Goal: Task Accomplishment & Management: Complete application form

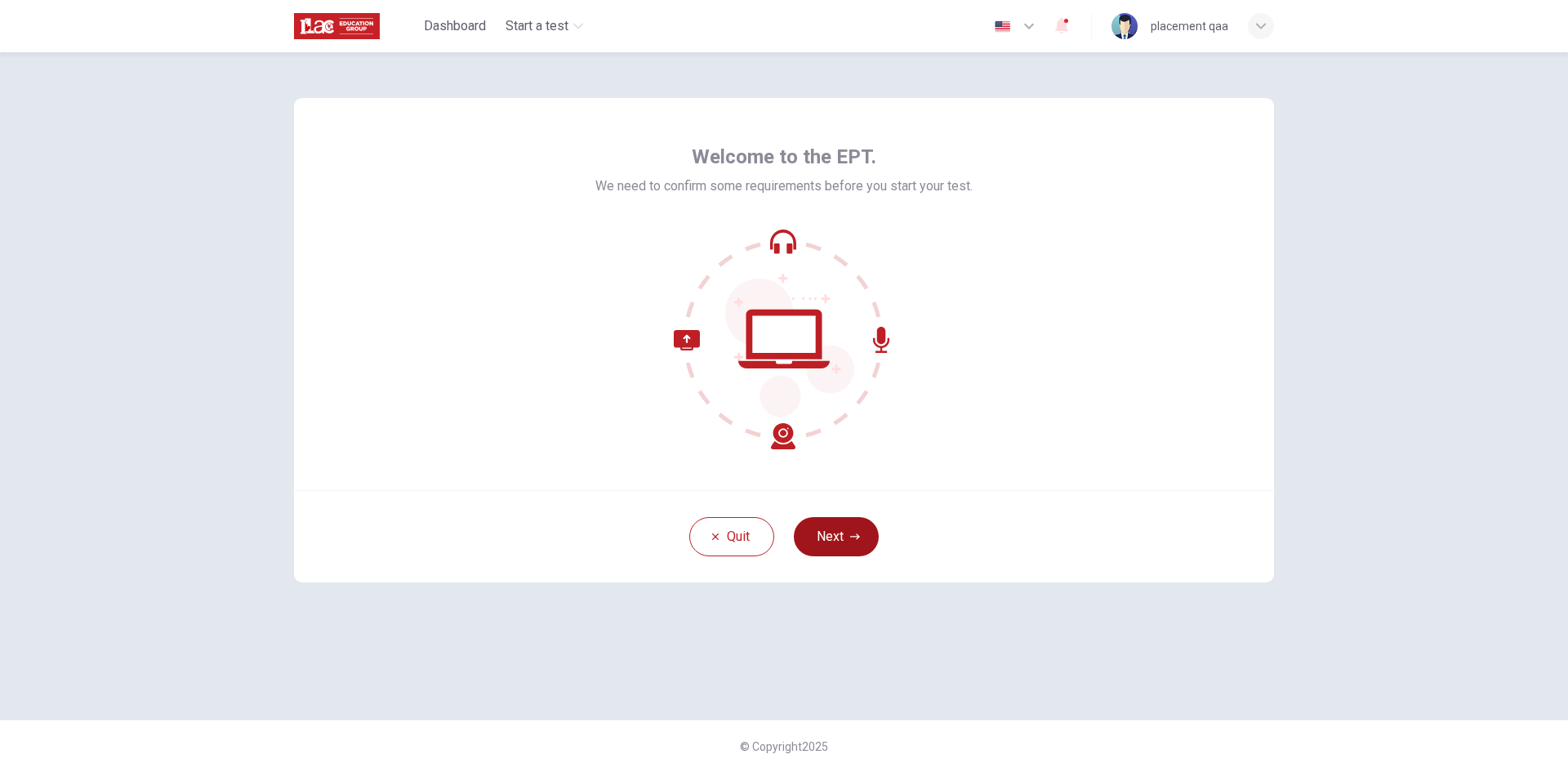
click at [846, 530] on button "Next" at bounding box center [835, 537] width 85 height 39
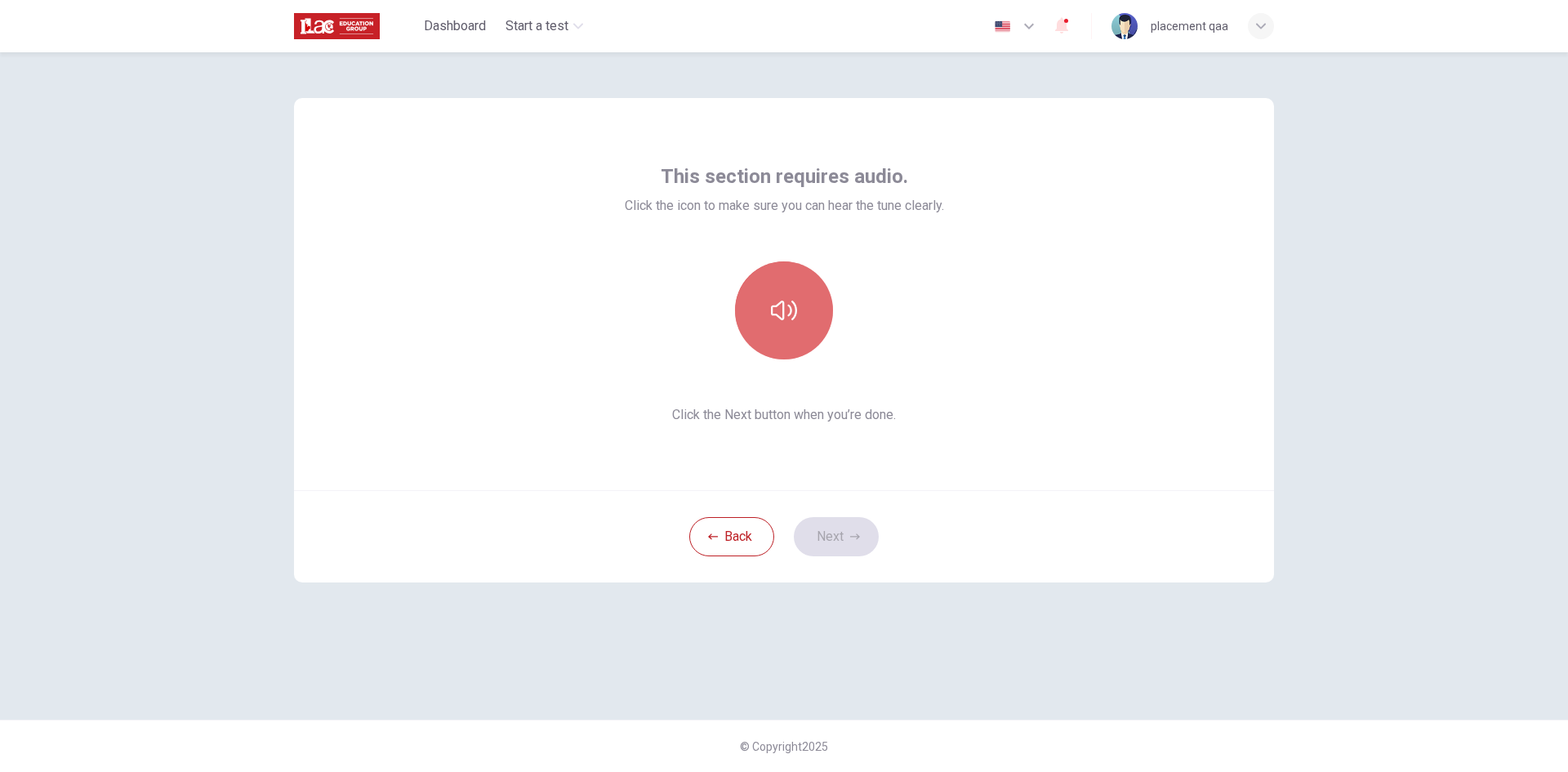
click at [805, 326] on button "button" at bounding box center [783, 310] width 98 height 98
click at [866, 541] on button "Next" at bounding box center [835, 537] width 85 height 39
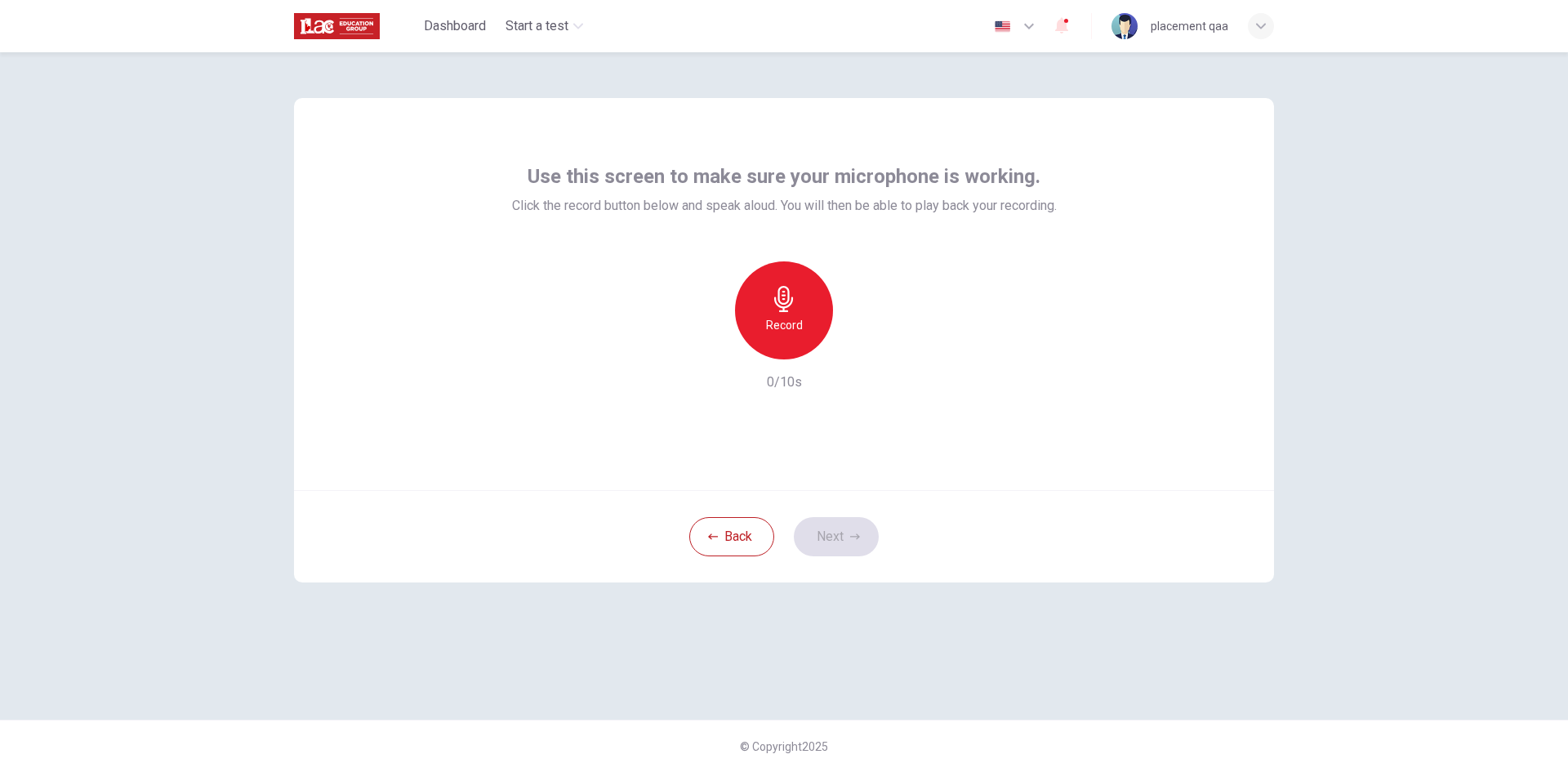
click at [819, 320] on div "Record" at bounding box center [783, 310] width 98 height 98
click at [819, 320] on div "Stop" at bounding box center [783, 310] width 98 height 98
click at [840, 540] on button "Next" at bounding box center [835, 537] width 85 height 39
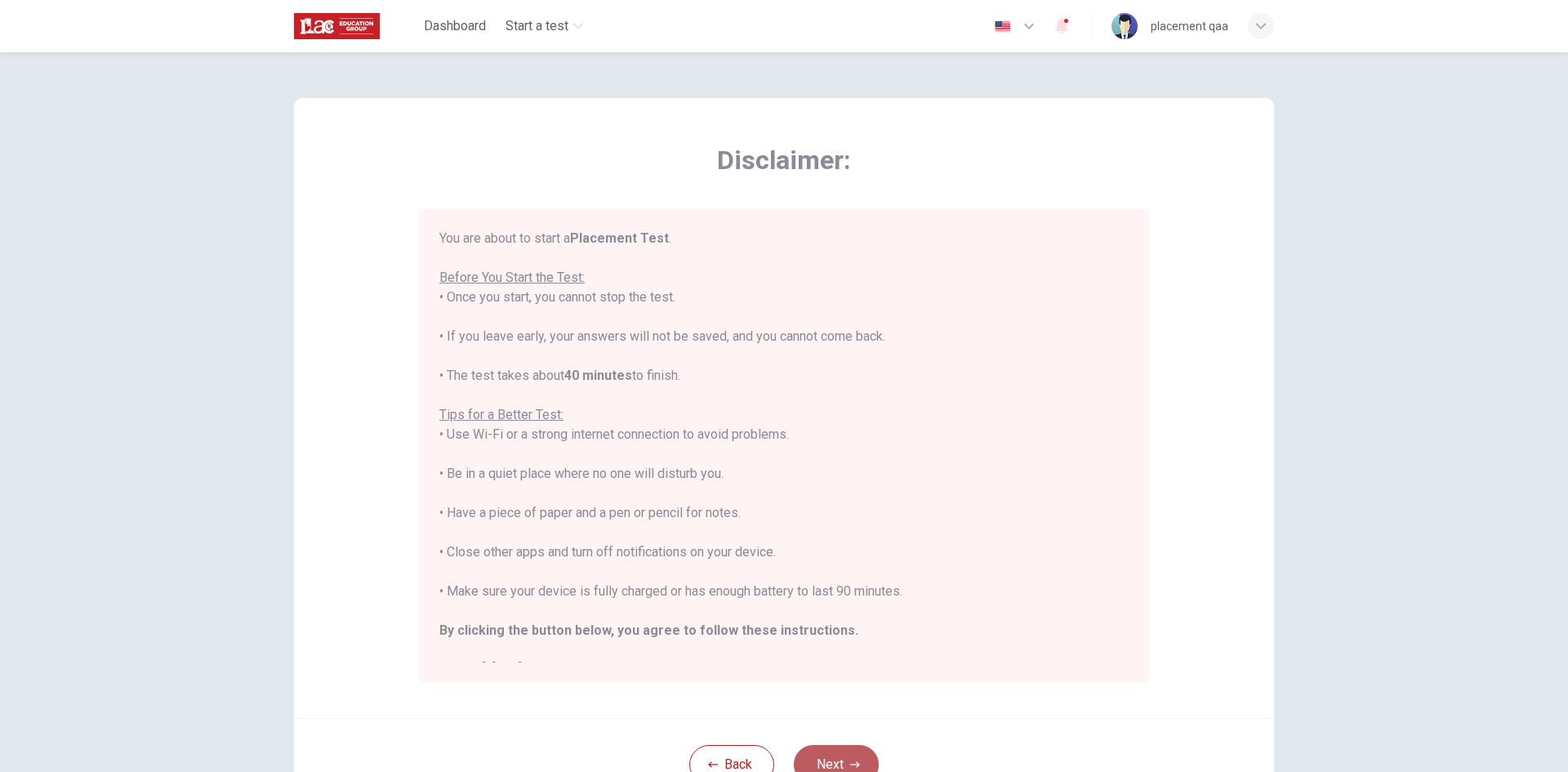
click at [850, 750] on button "Next" at bounding box center [835, 765] width 85 height 39
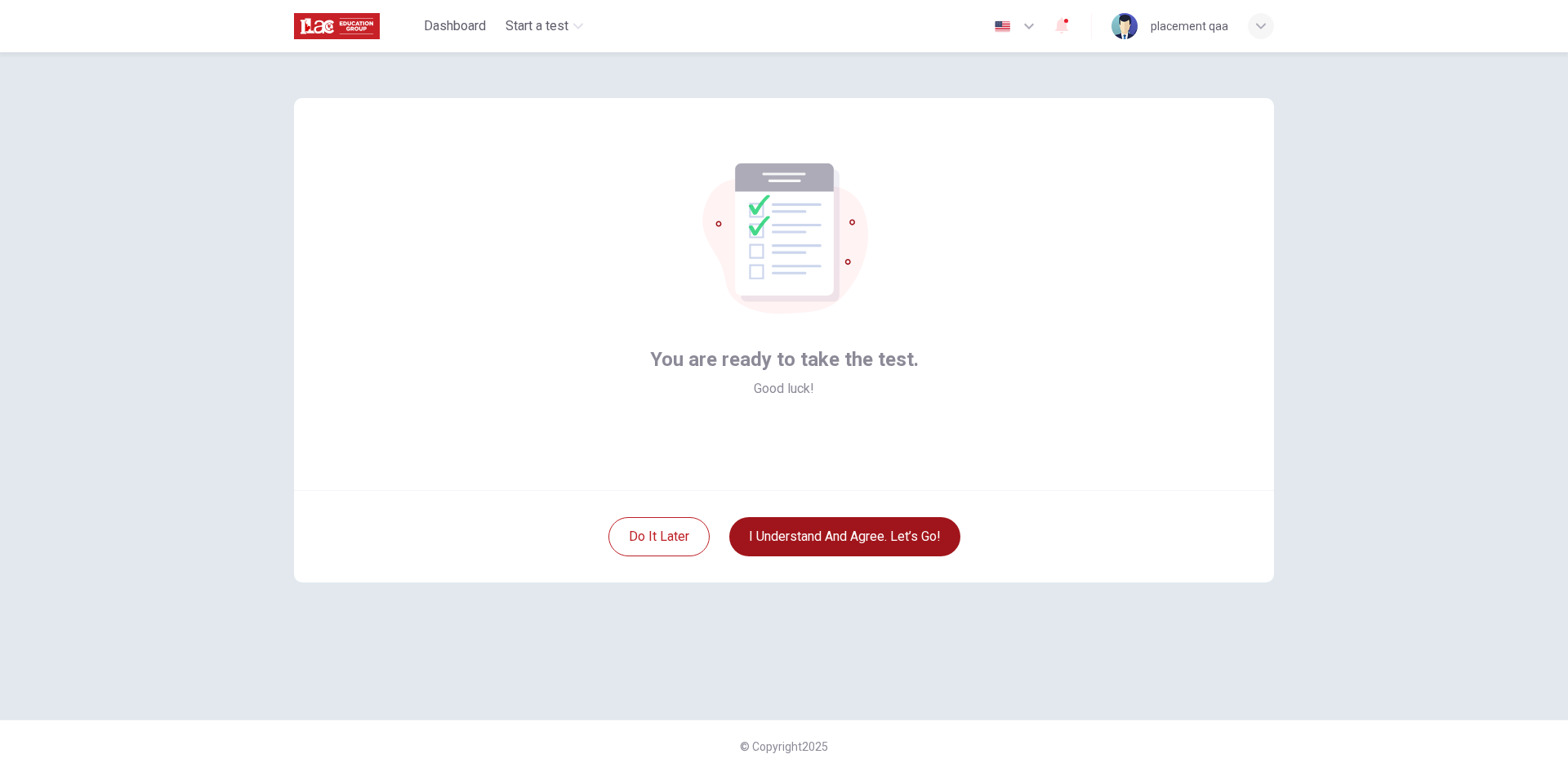
click at [860, 550] on button "I understand and agree. Let’s go!" at bounding box center [845, 537] width 231 height 39
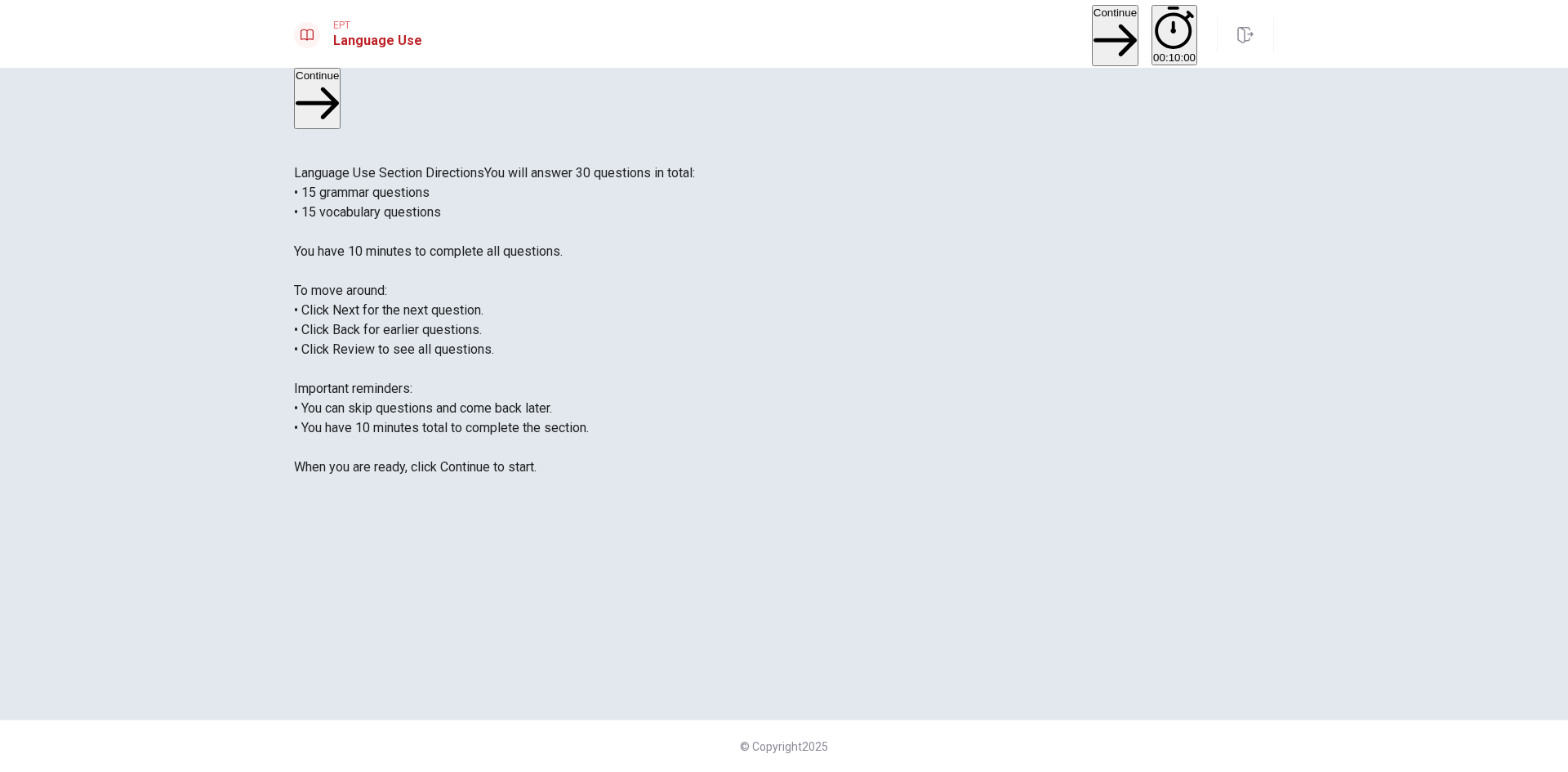
click at [1092, 25] on button "Continue" at bounding box center [1115, 35] width 47 height 62
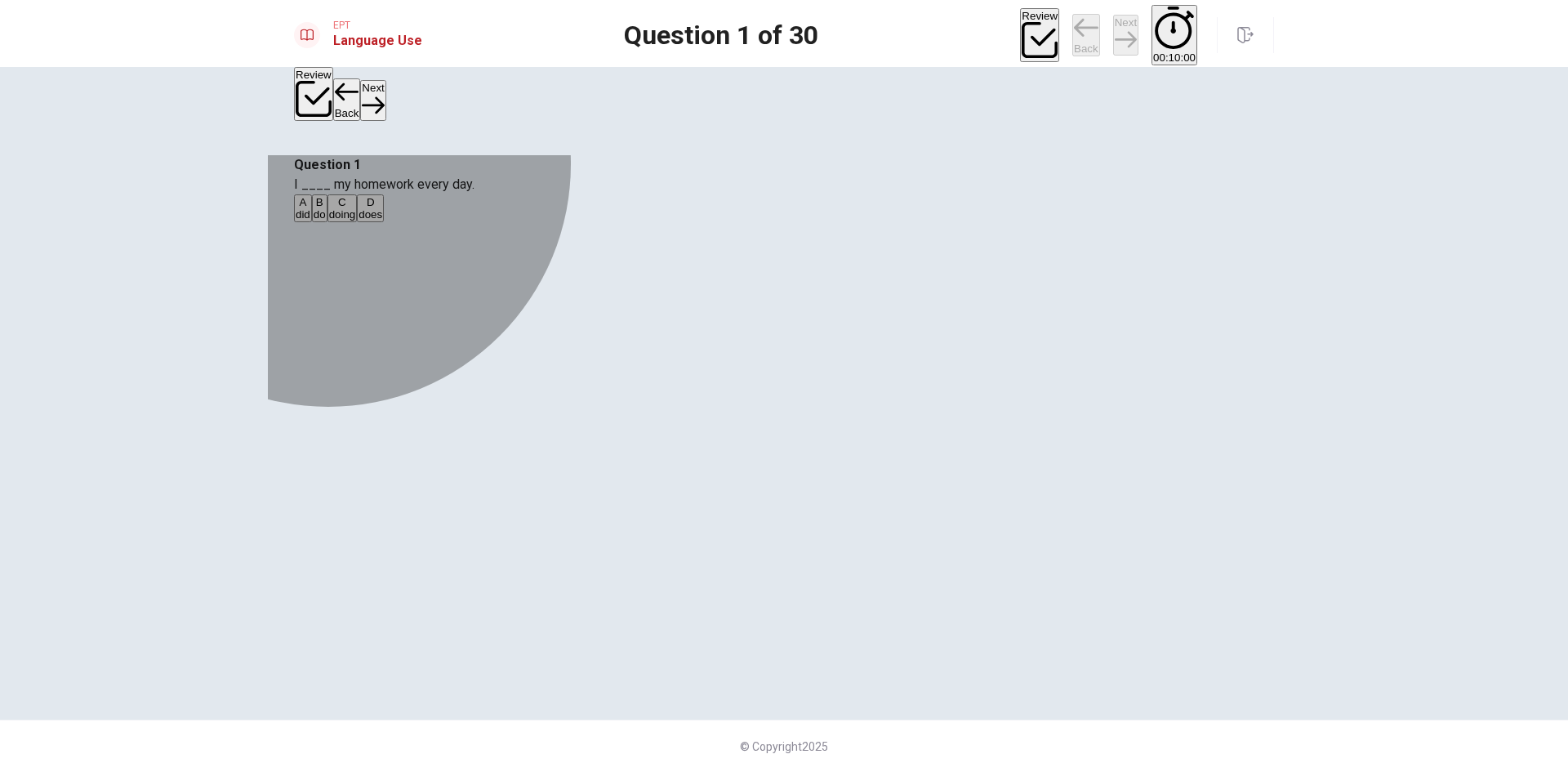
click at [312, 222] on button "A did" at bounding box center [302, 208] width 18 height 28
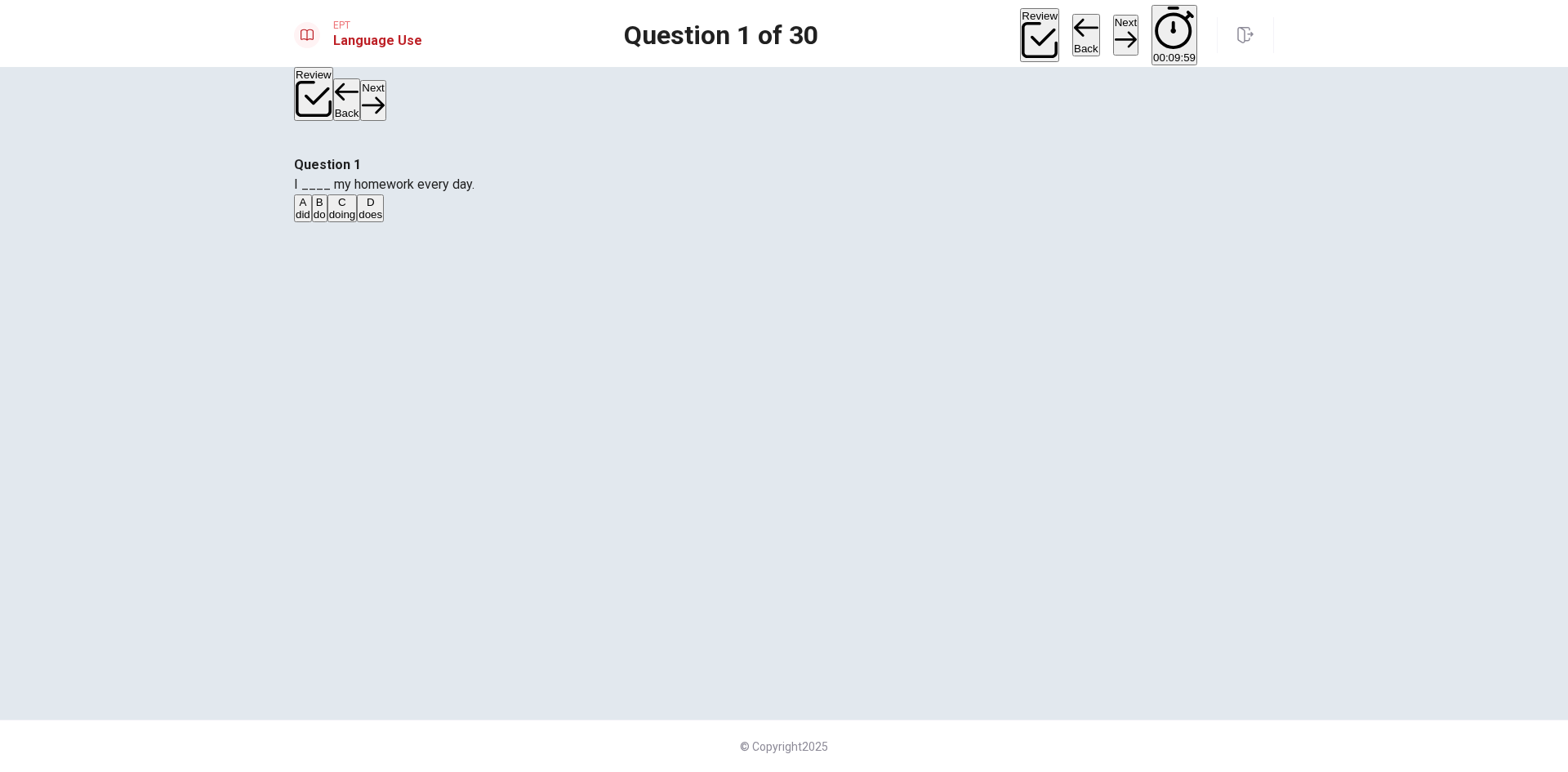
click at [1113, 23] on button "Next" at bounding box center [1125, 34] width 25 height 40
drag, startPoint x: 695, startPoint y: 365, endPoint x: 725, endPoint y: 356, distance: 31.3
click at [360, 222] on button "C Do" at bounding box center [351, 208] width 17 height 28
click at [1113, 28] on button "Next" at bounding box center [1125, 34] width 25 height 40
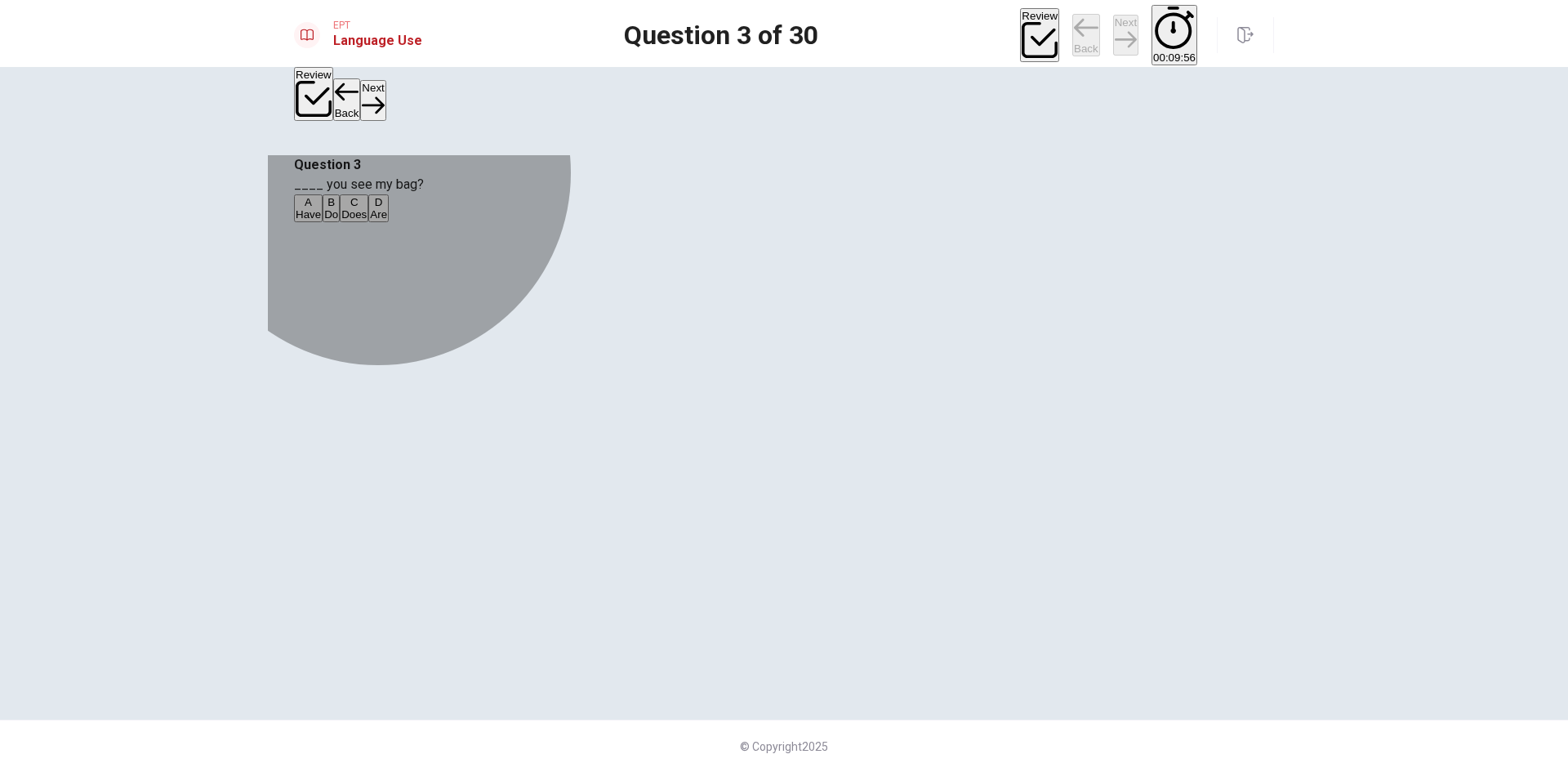
click at [339, 222] on button "B Do" at bounding box center [331, 208] width 17 height 28
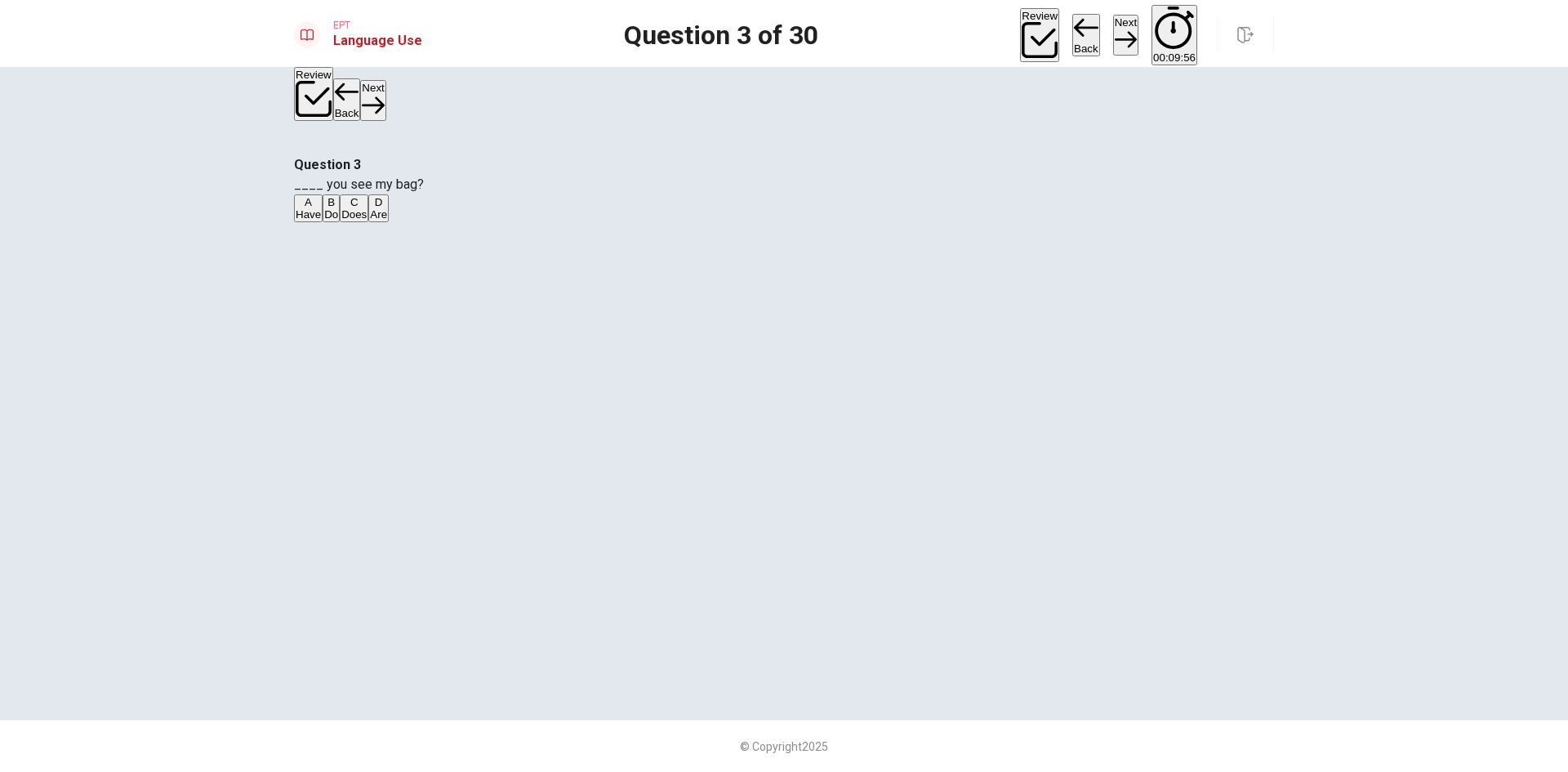
click at [1115, 32] on icon "button" at bounding box center [1126, 40] width 22 height 17
click at [329, 222] on button "A Where" at bounding box center [311, 208] width 35 height 28
click at [1113, 21] on button "Next" at bounding box center [1125, 34] width 25 height 40
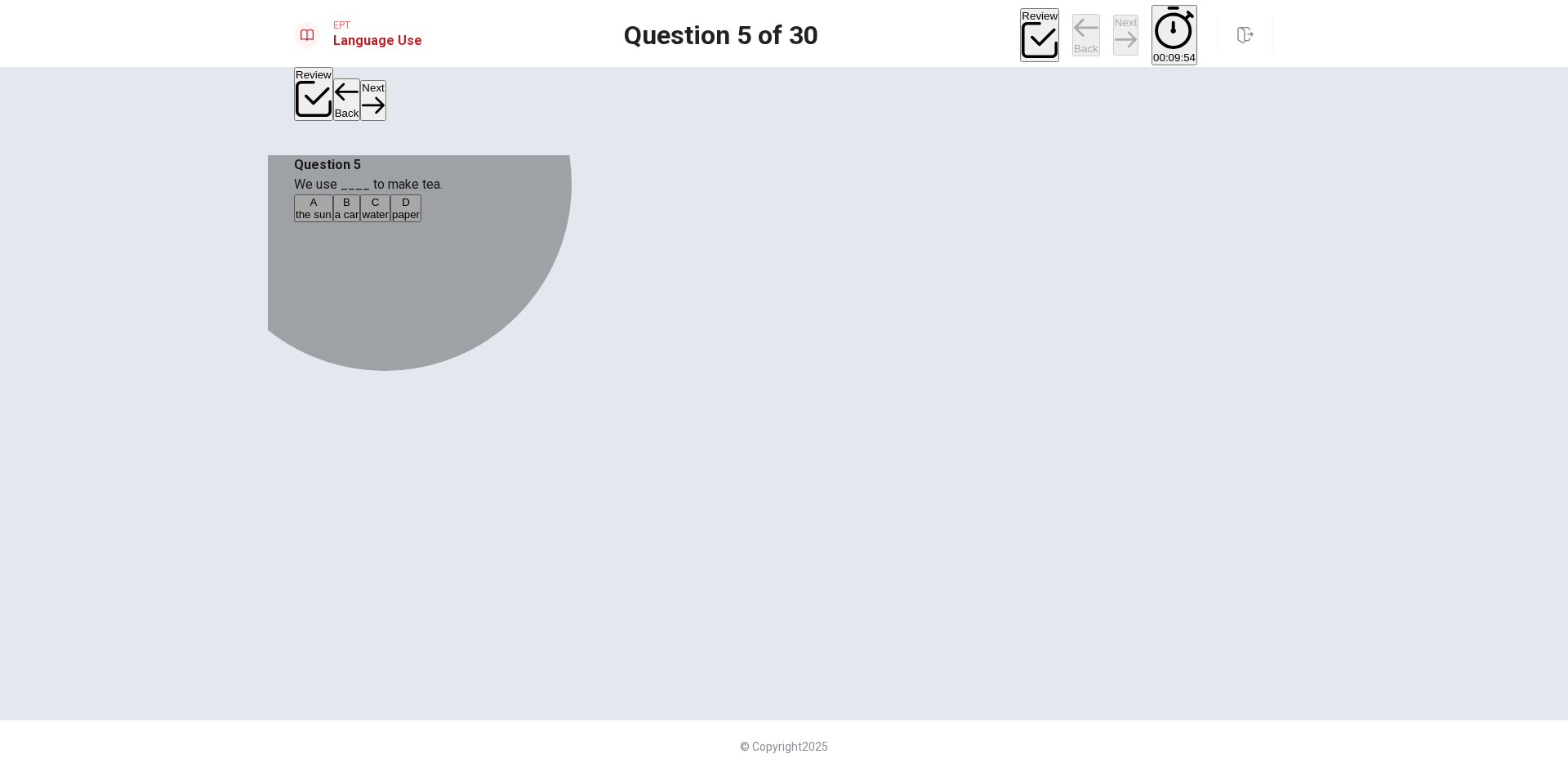
click at [421, 222] on button "D paper" at bounding box center [406, 208] width 31 height 28
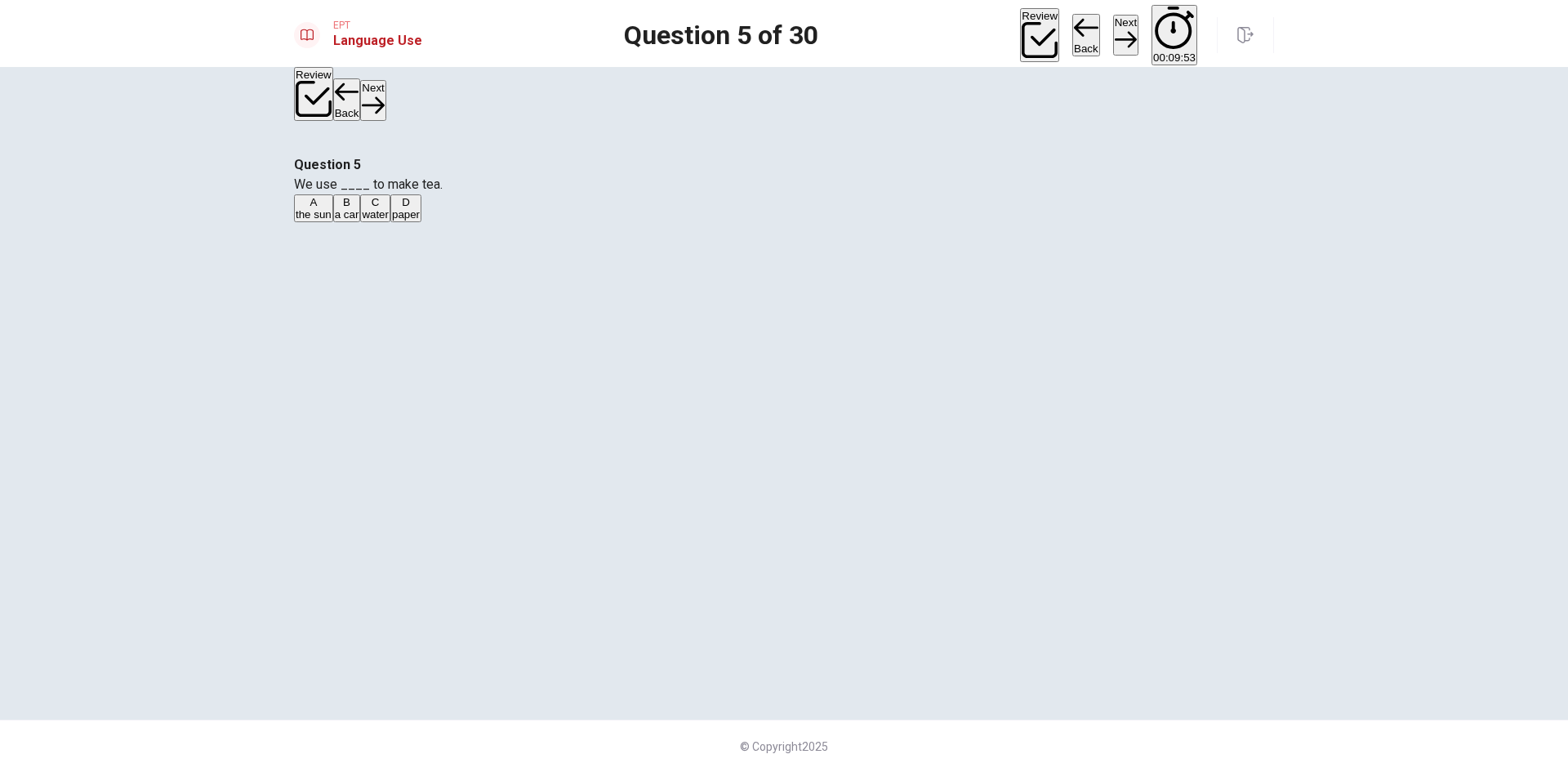
click at [1113, 30] on button "Next" at bounding box center [1125, 34] width 25 height 40
click at [320, 222] on button "A Cold" at bounding box center [306, 208] width 25 height 28
drag, startPoint x: 1043, startPoint y: 32, endPoint x: 1038, endPoint y: 49, distance: 17.7
click at [1113, 32] on button "Next" at bounding box center [1125, 34] width 25 height 40
click at [775, 224] on div "A chair B pen C eraser D ruler" at bounding box center [783, 209] width 980 height 30
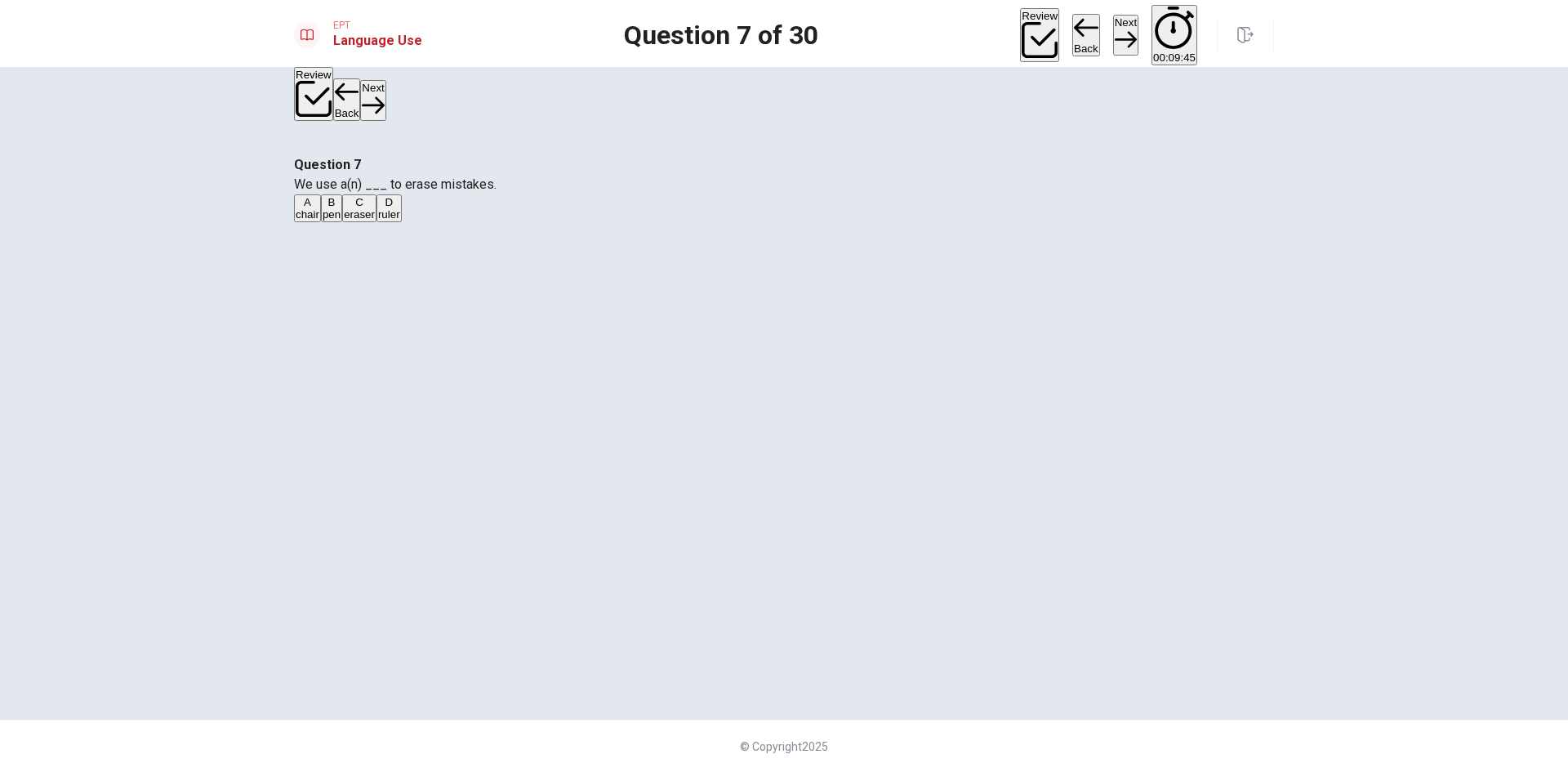
click at [377, 222] on button "C eraser" at bounding box center [359, 208] width 34 height 28
click at [1113, 29] on button "Next" at bounding box center [1125, 34] width 25 height 40
click at [340, 222] on button "B bed" at bounding box center [330, 208] width 21 height 28
click at [1113, 15] on button "Next" at bounding box center [1125, 34] width 25 height 40
click at [323, 222] on button "A coats" at bounding box center [309, 208] width 30 height 28
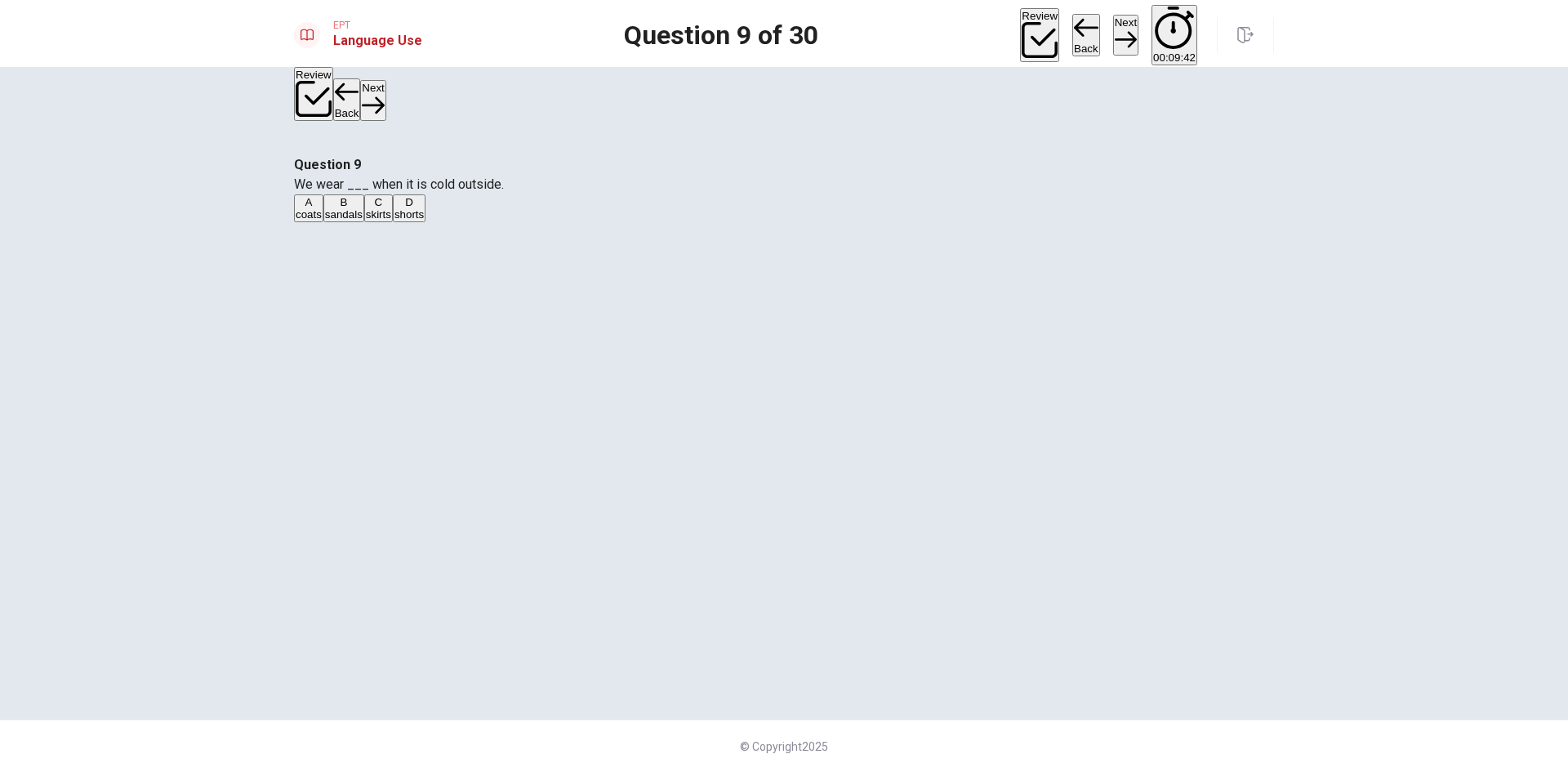
click at [1113, 30] on button "Next" at bounding box center [1125, 34] width 25 height 40
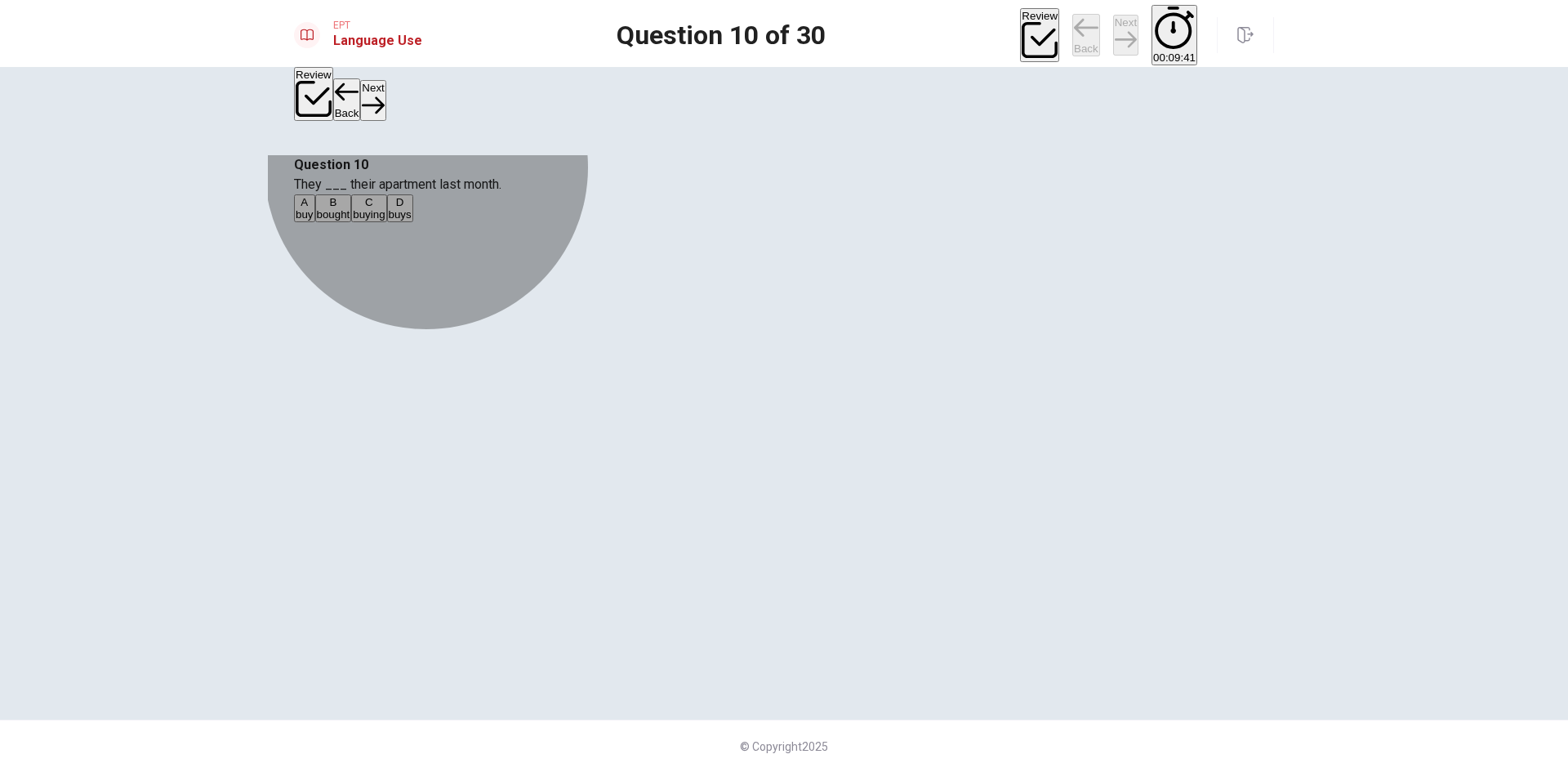
click at [413, 222] on button "D buys" at bounding box center [400, 208] width 26 height 28
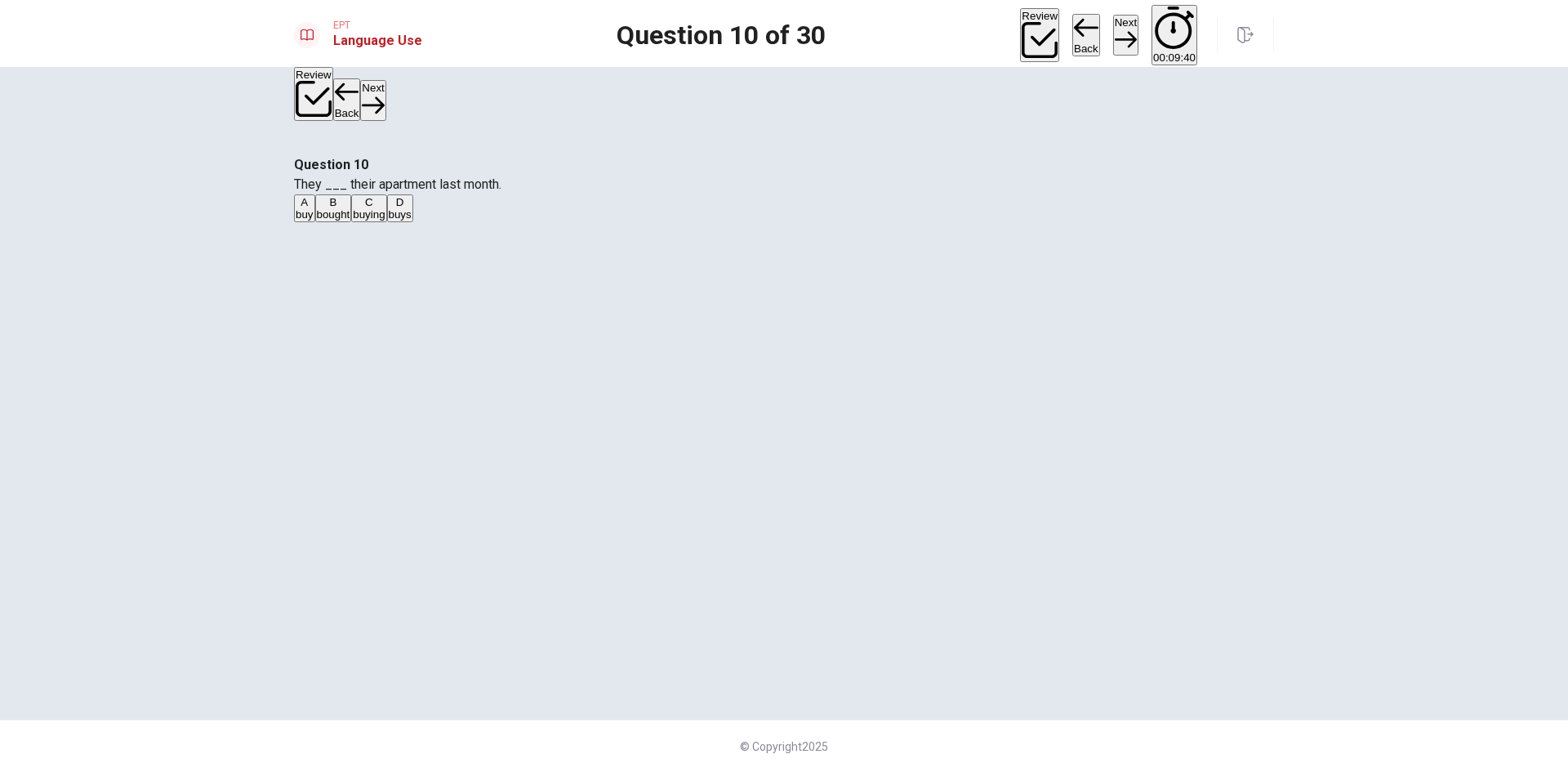
click at [1113, 36] on button "Next" at bounding box center [1125, 34] width 25 height 40
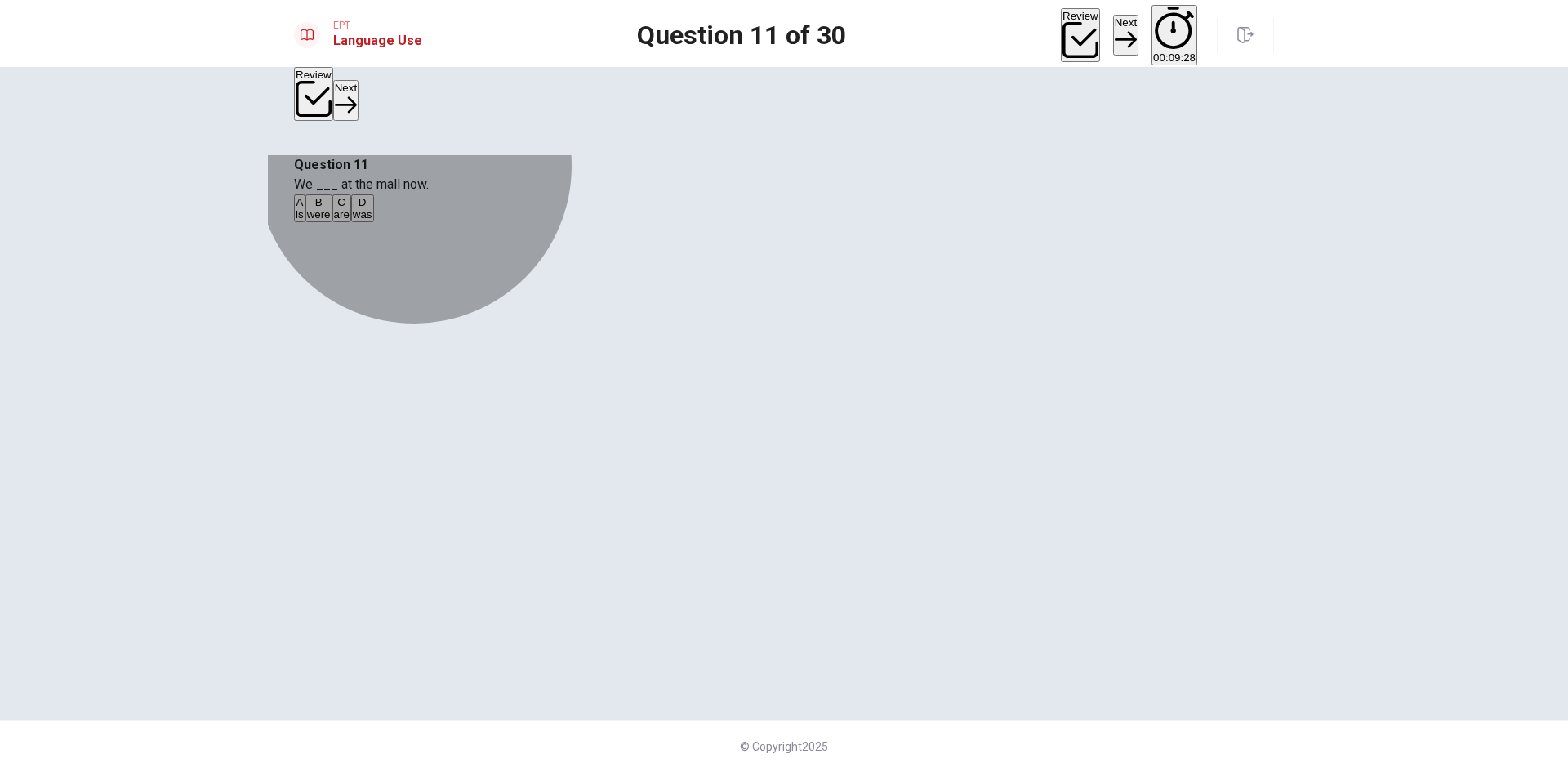
click at [306, 222] on button "A is" at bounding box center [299, 208] width 11 height 28
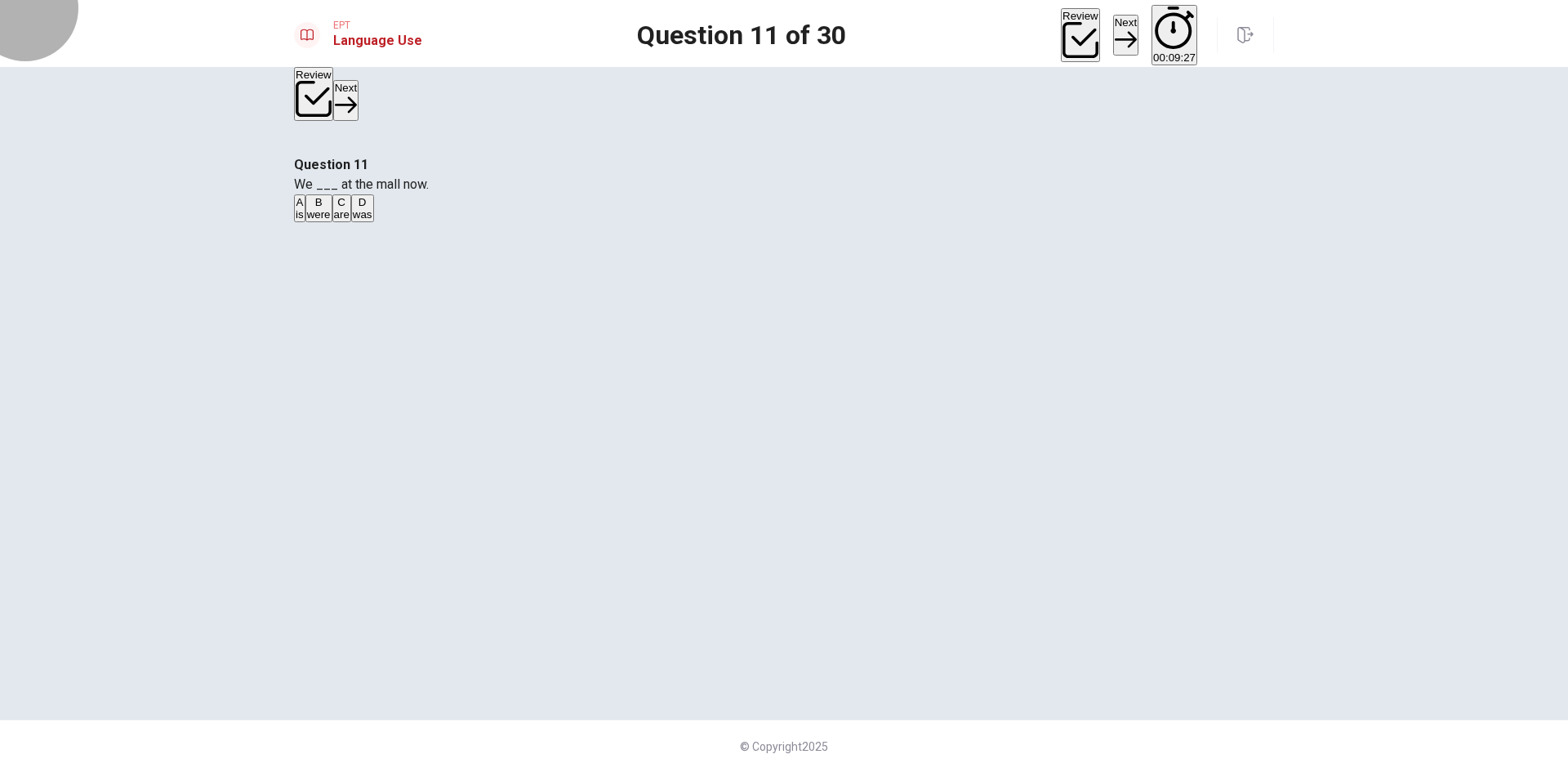
click at [1113, 20] on button "Next" at bounding box center [1125, 34] width 25 height 40
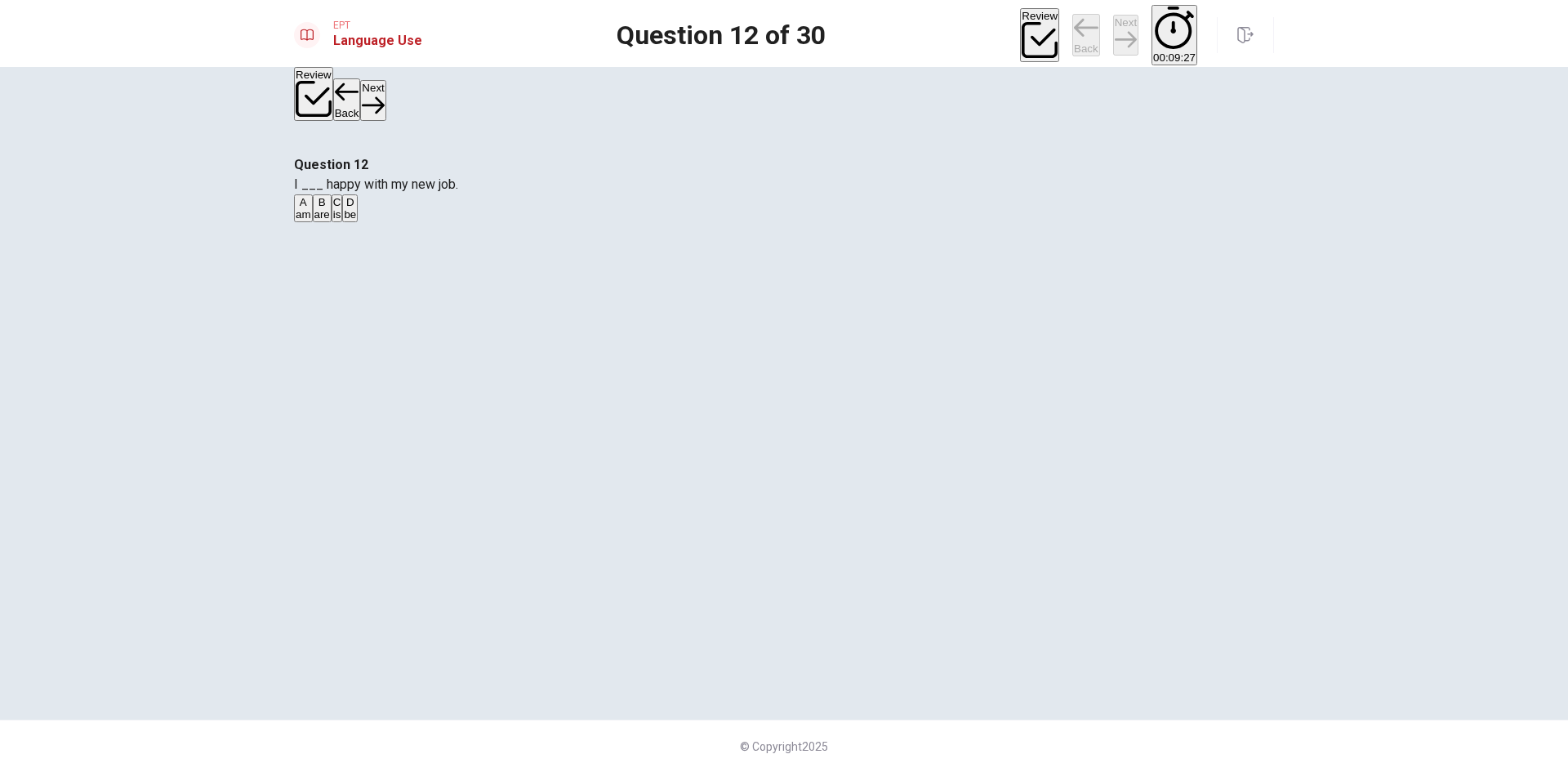
click at [343, 222] on button "C is" at bounding box center [337, 208] width 11 height 28
click at [1113, 36] on button "Next" at bounding box center [1125, 34] width 25 height 40
click at [351, 222] on button "B are run" at bounding box center [332, 208] width 37 height 28
click at [1113, 30] on button "Next" at bounding box center [1125, 34] width 25 height 40
click at [328, 222] on button "A calling" at bounding box center [310, 208] width 34 height 28
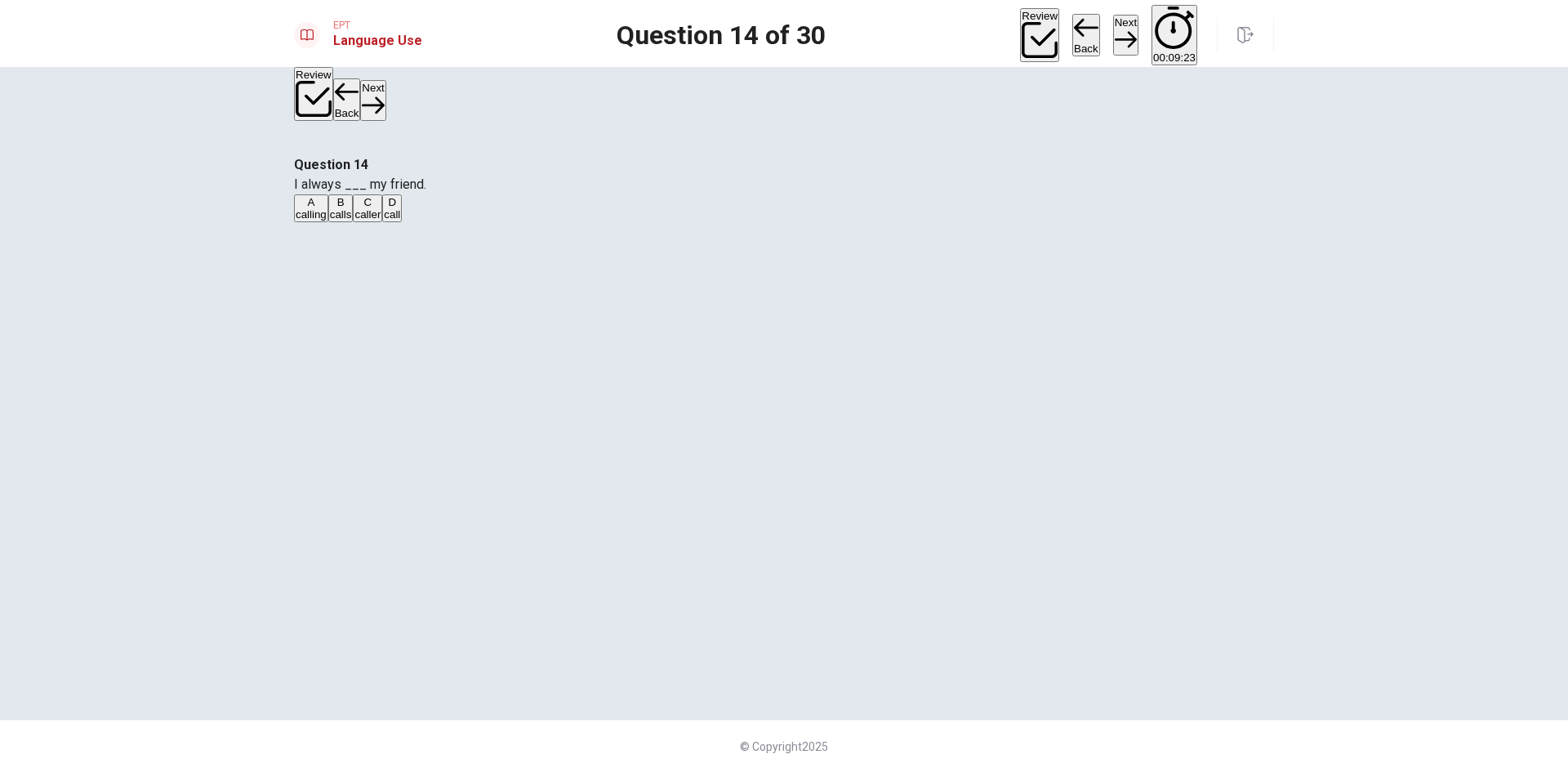
click at [1113, 24] on button "Next" at bounding box center [1125, 34] width 25 height 40
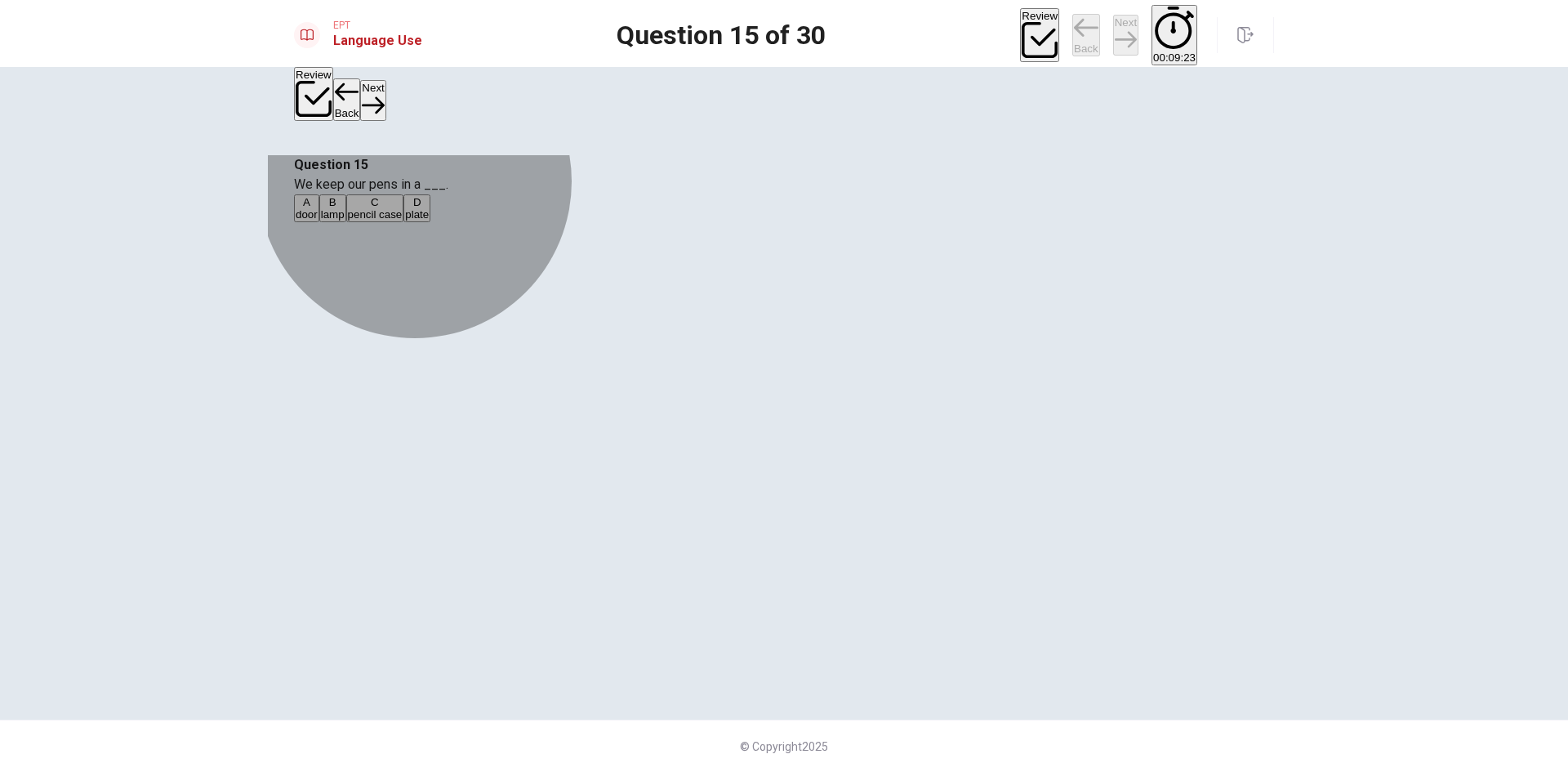
click at [431, 222] on button "D plate" at bounding box center [417, 208] width 27 height 28
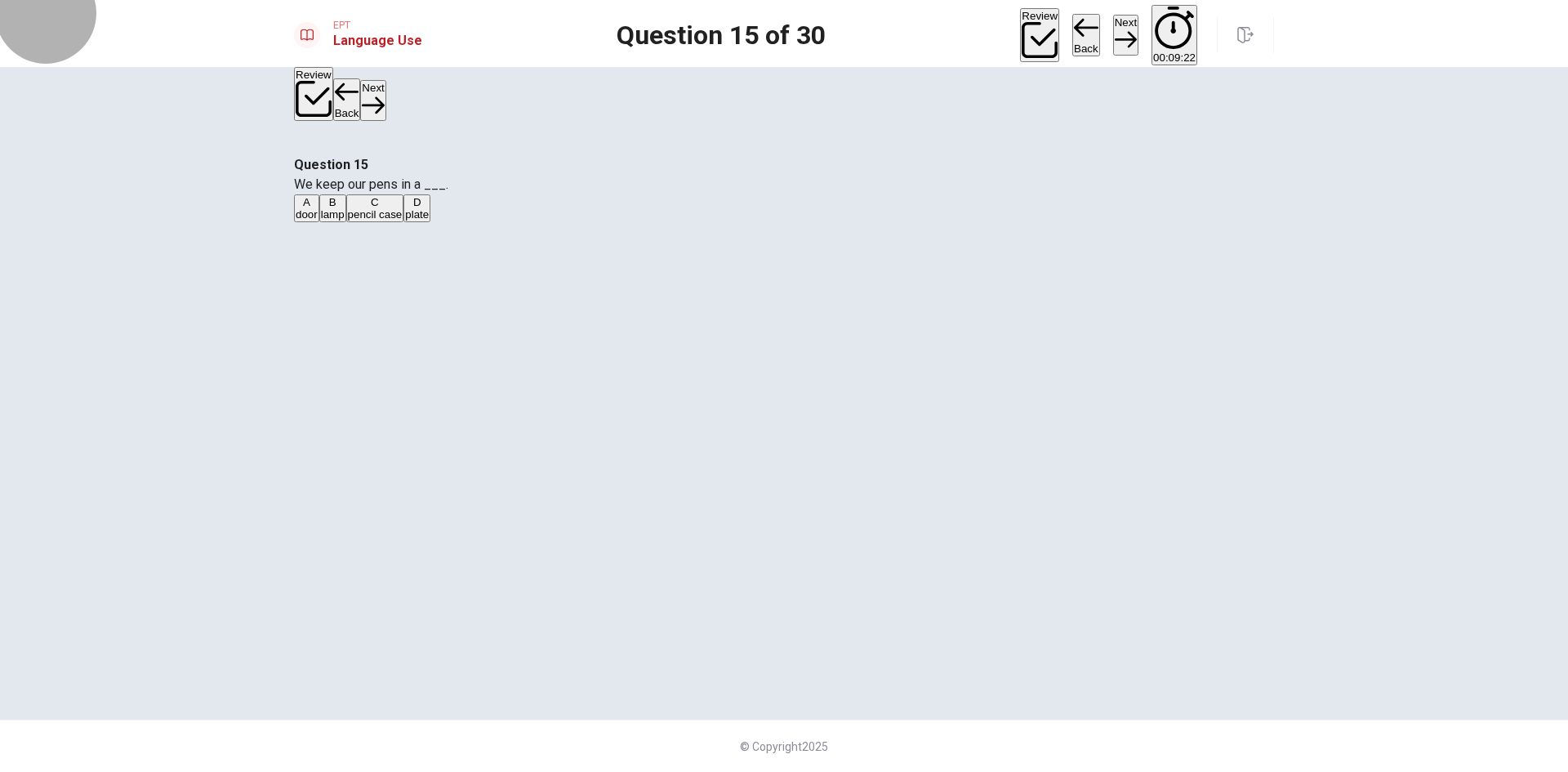
click at [1113, 24] on button "Next" at bounding box center [1125, 34] width 25 height 40
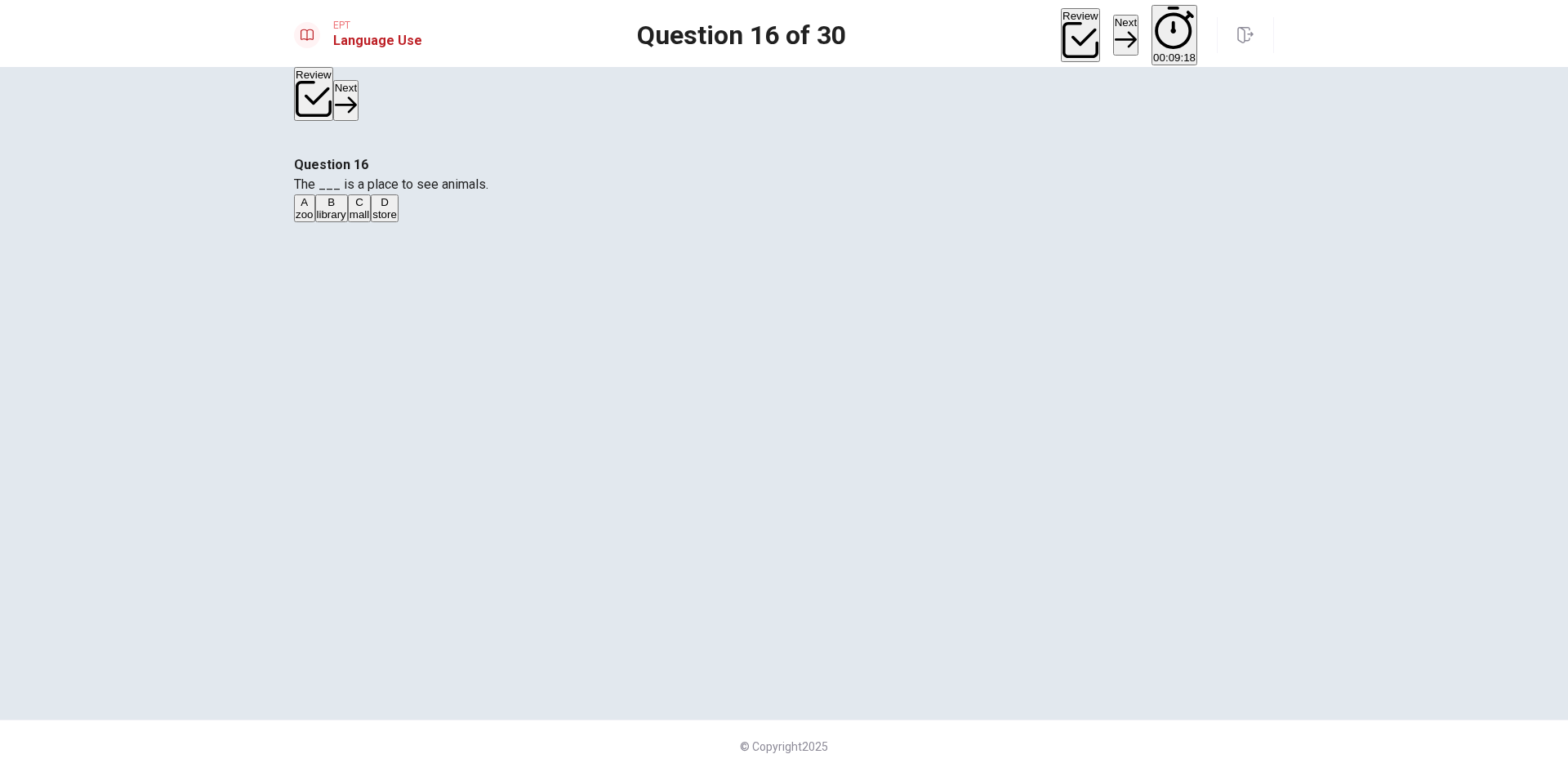
click at [315, 222] on button "A zoo" at bounding box center [304, 208] width 21 height 28
click at [1113, 36] on button "Next" at bounding box center [1125, 34] width 25 height 40
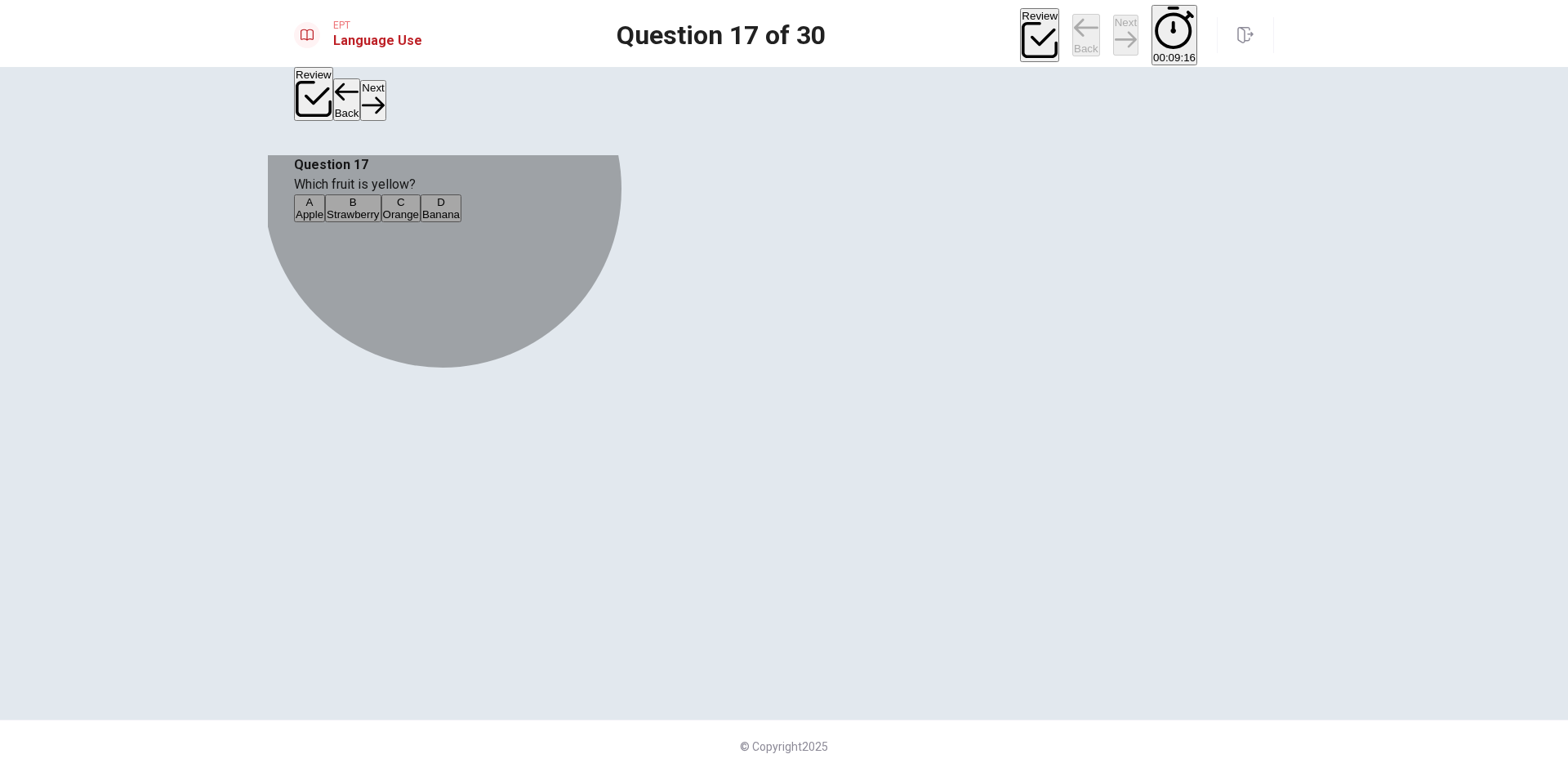
click at [380, 222] on button "B Strawberry" at bounding box center [353, 208] width 56 height 28
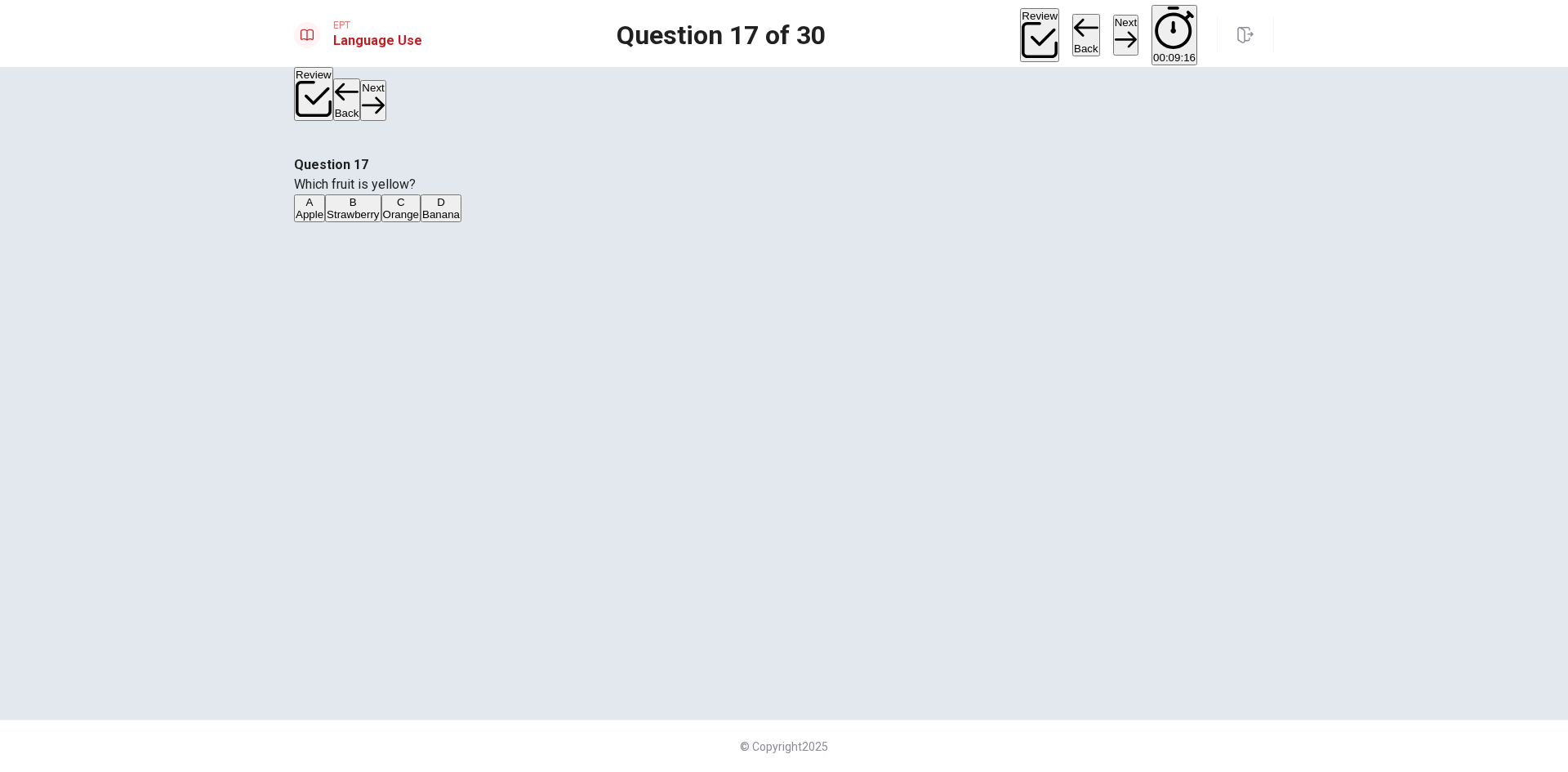
click at [1113, 42] on button "Next" at bounding box center [1125, 34] width 25 height 40
click at [323, 222] on button "A glass" at bounding box center [308, 208] width 29 height 28
click at [1113, 42] on button "Next" at bounding box center [1125, 34] width 25 height 40
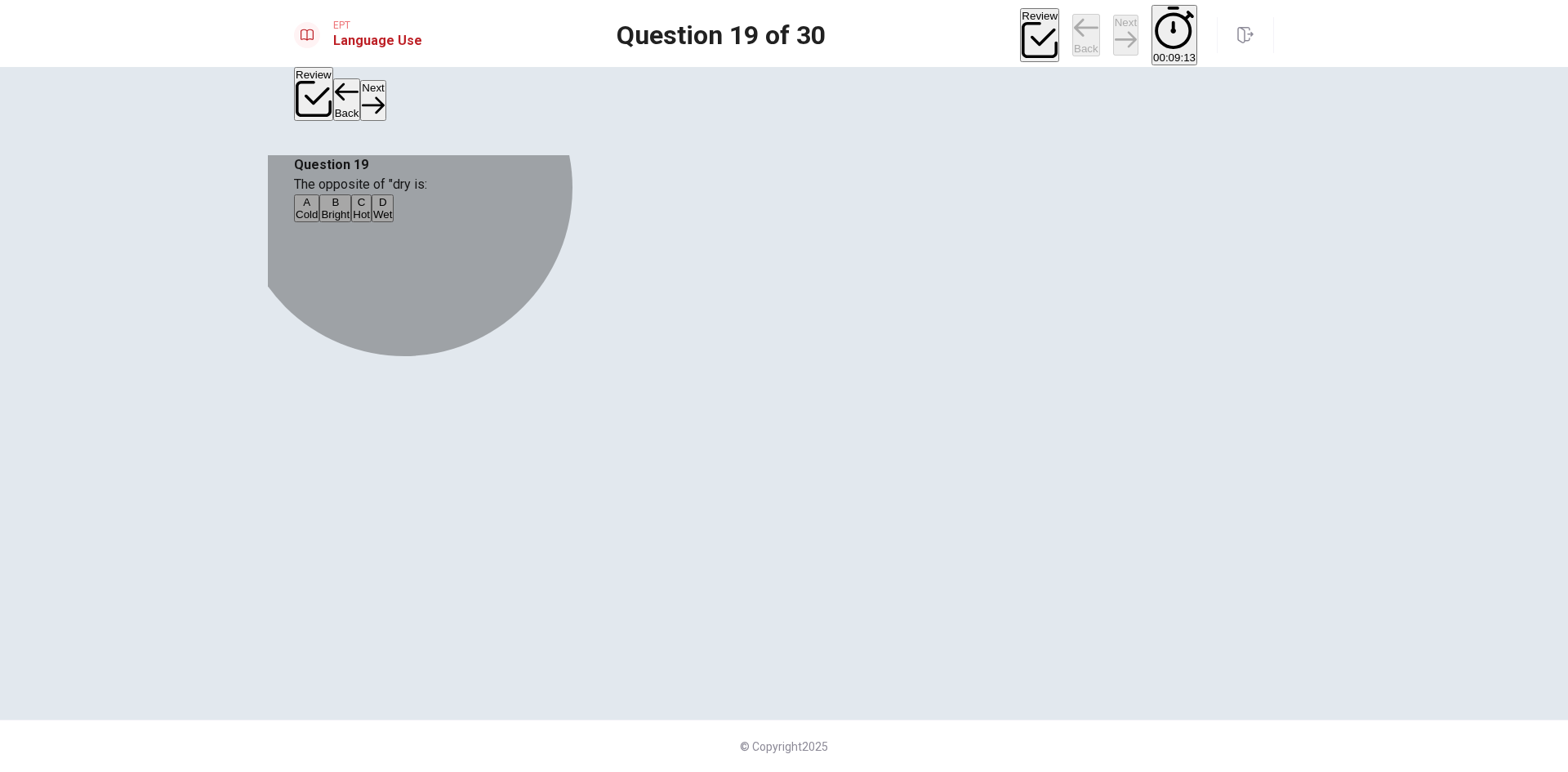
click at [372, 222] on button "C Hot" at bounding box center [362, 208] width 21 height 28
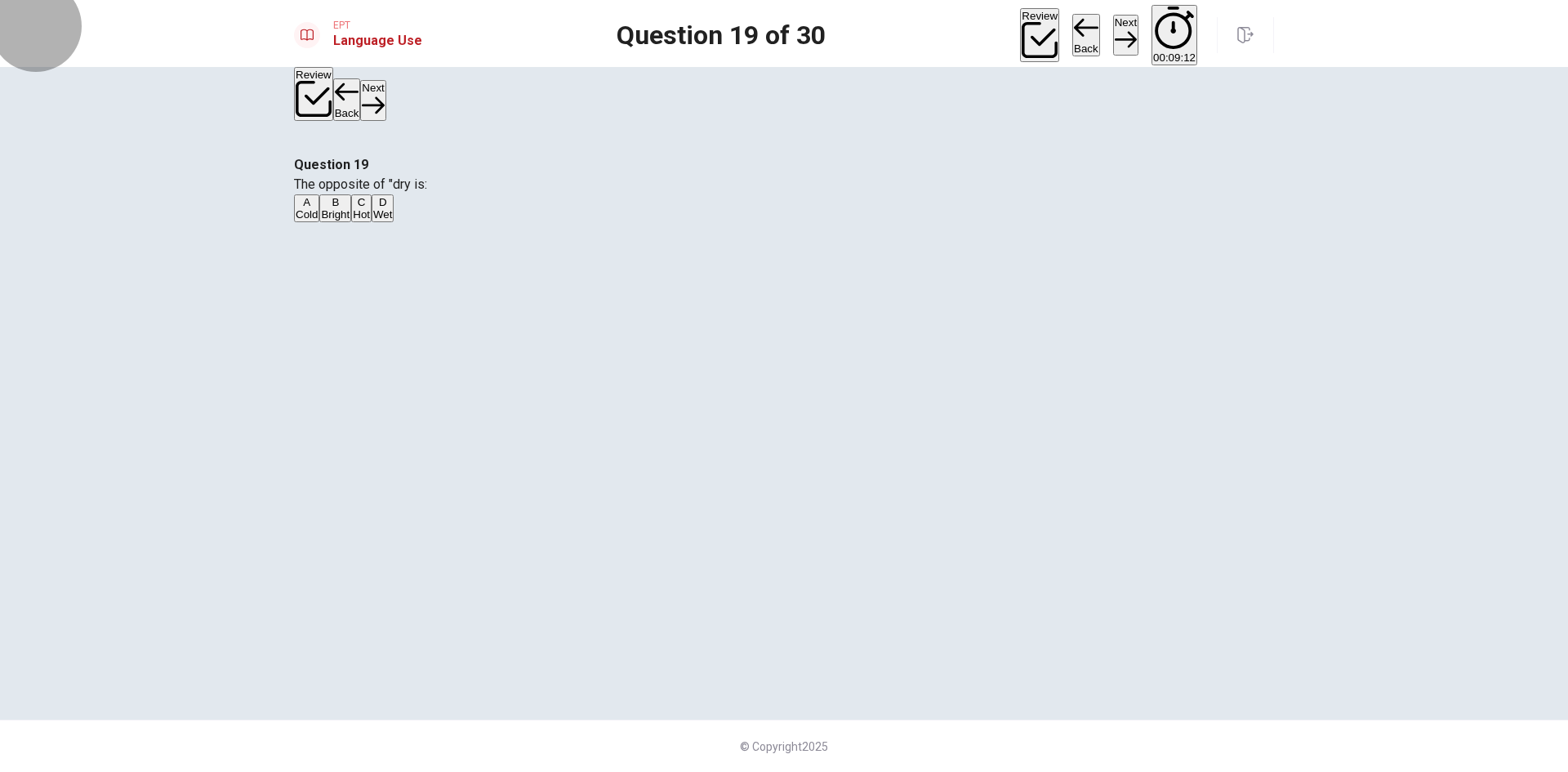
click at [1113, 37] on button "Next" at bounding box center [1125, 34] width 25 height 40
click at [321, 222] on button "A were" at bounding box center [307, 208] width 27 height 28
click at [1113, 27] on button "Next" at bounding box center [1125, 34] width 25 height 40
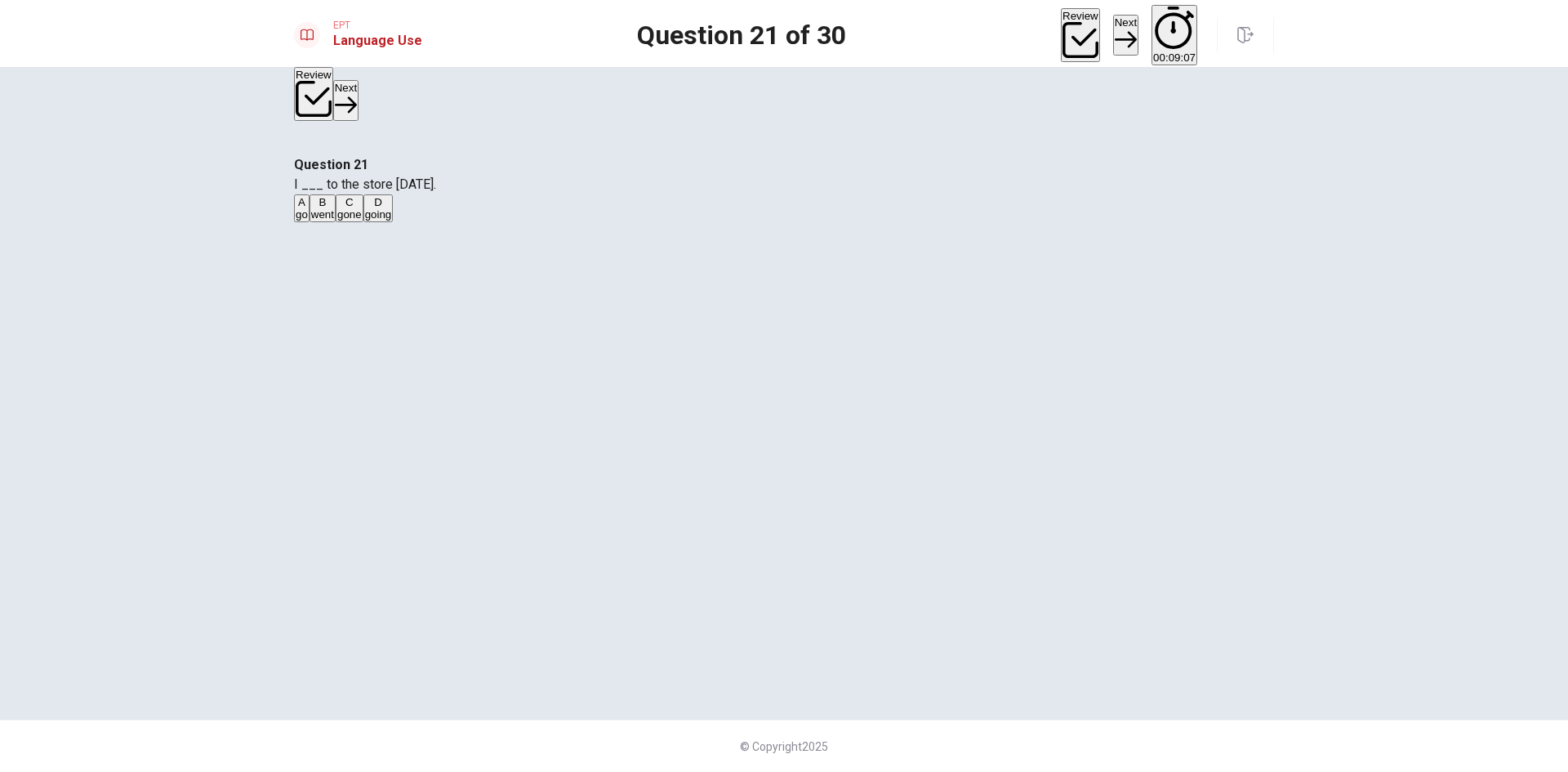
click at [309, 222] on button "A go" at bounding box center [301, 208] width 16 height 28
click at [1113, 16] on button "Next" at bounding box center [1125, 34] width 25 height 40
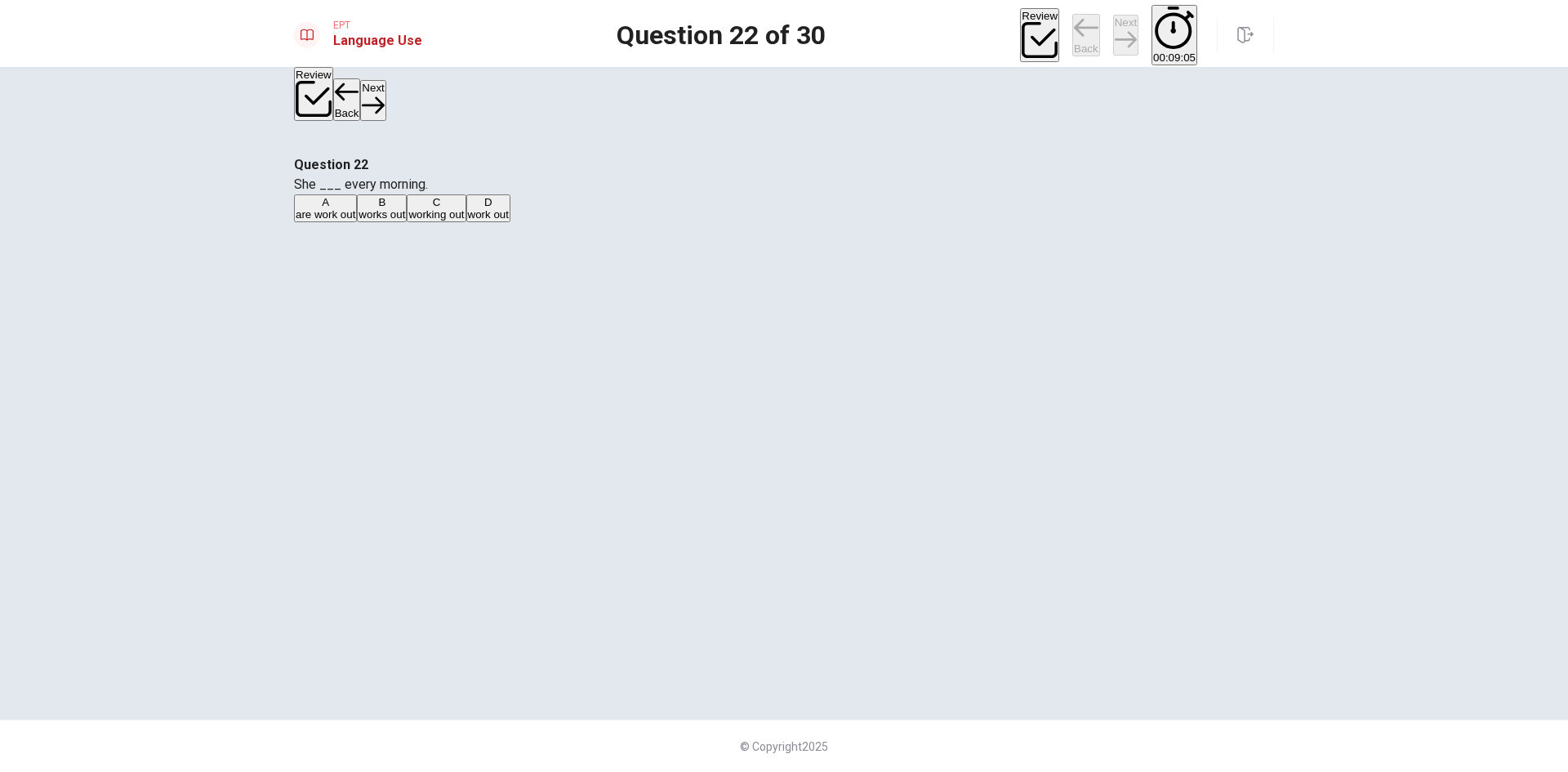
click at [465, 222] on button "C working out" at bounding box center [435, 208] width 59 height 28
click at [1113, 33] on button "Next" at bounding box center [1125, 34] width 25 height 40
click at [366, 222] on button "B working" at bounding box center [347, 208] width 41 height 28
click at [1113, 34] on button "Next" at bounding box center [1125, 34] width 25 height 40
click at [873, 224] on div "Question 24 I ___ my shoes every morning. A polishing B polished C polishes D p…" at bounding box center [783, 189] width 980 height 69
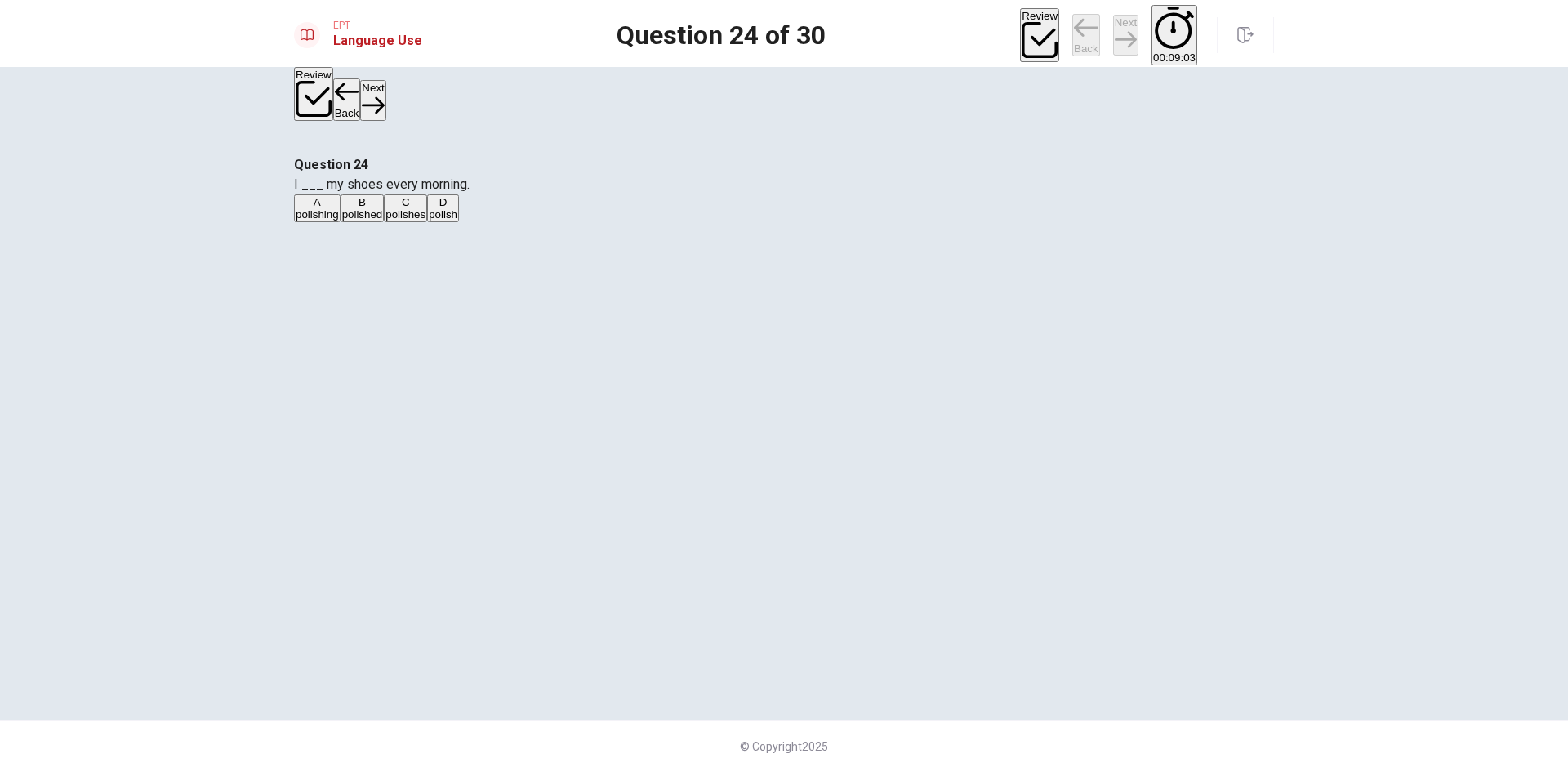
click at [340, 222] on button "A polishing" at bounding box center [317, 208] width 47 height 28
click at [1113, 36] on button "Next" at bounding box center [1125, 34] width 25 height 40
click at [386, 222] on button "C factory" at bounding box center [368, 208] width 36 height 28
click at [1113, 30] on button "Next" at bounding box center [1125, 34] width 25 height 40
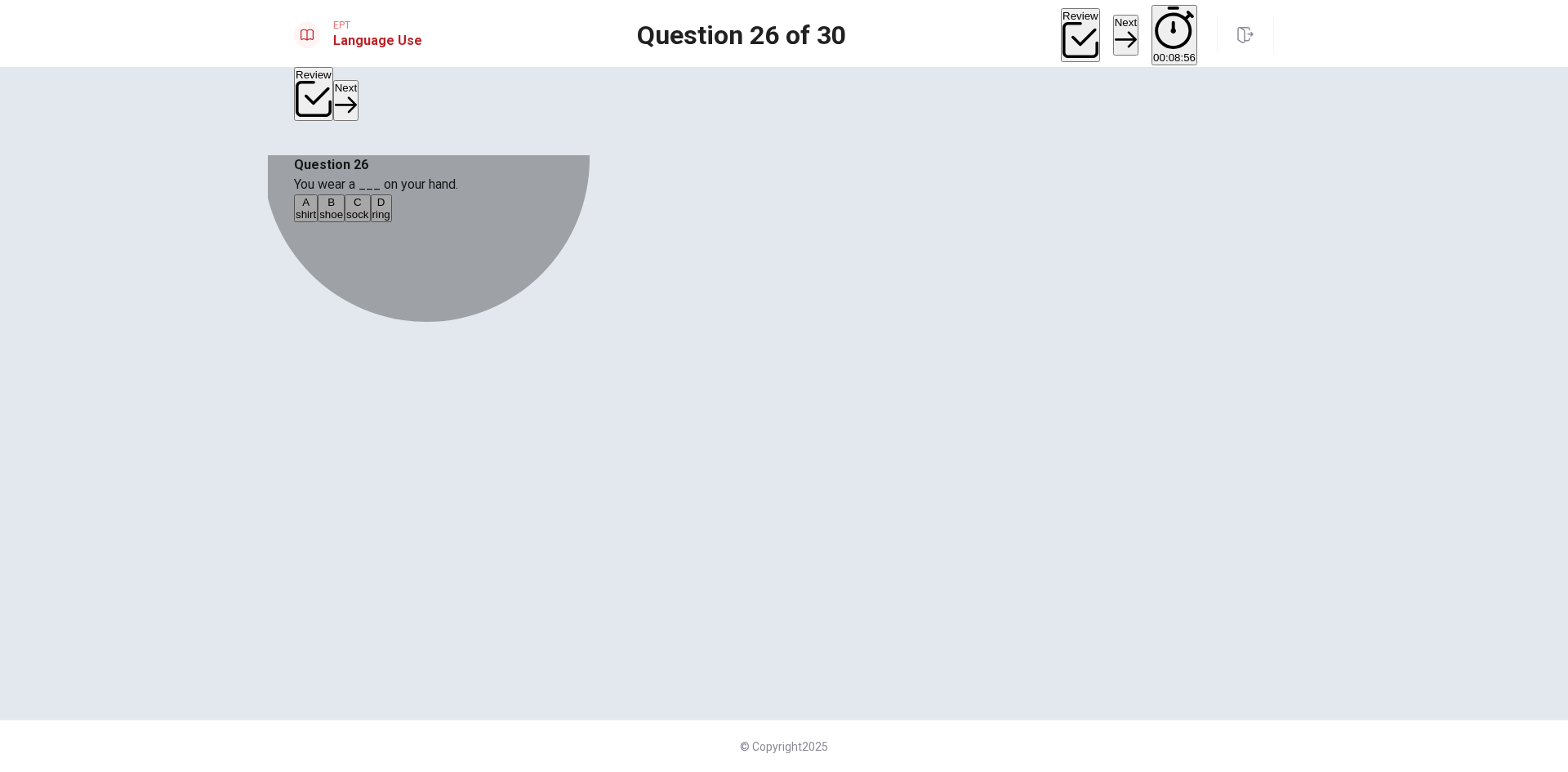
click at [318, 222] on button "A shirt" at bounding box center [305, 208] width 23 height 28
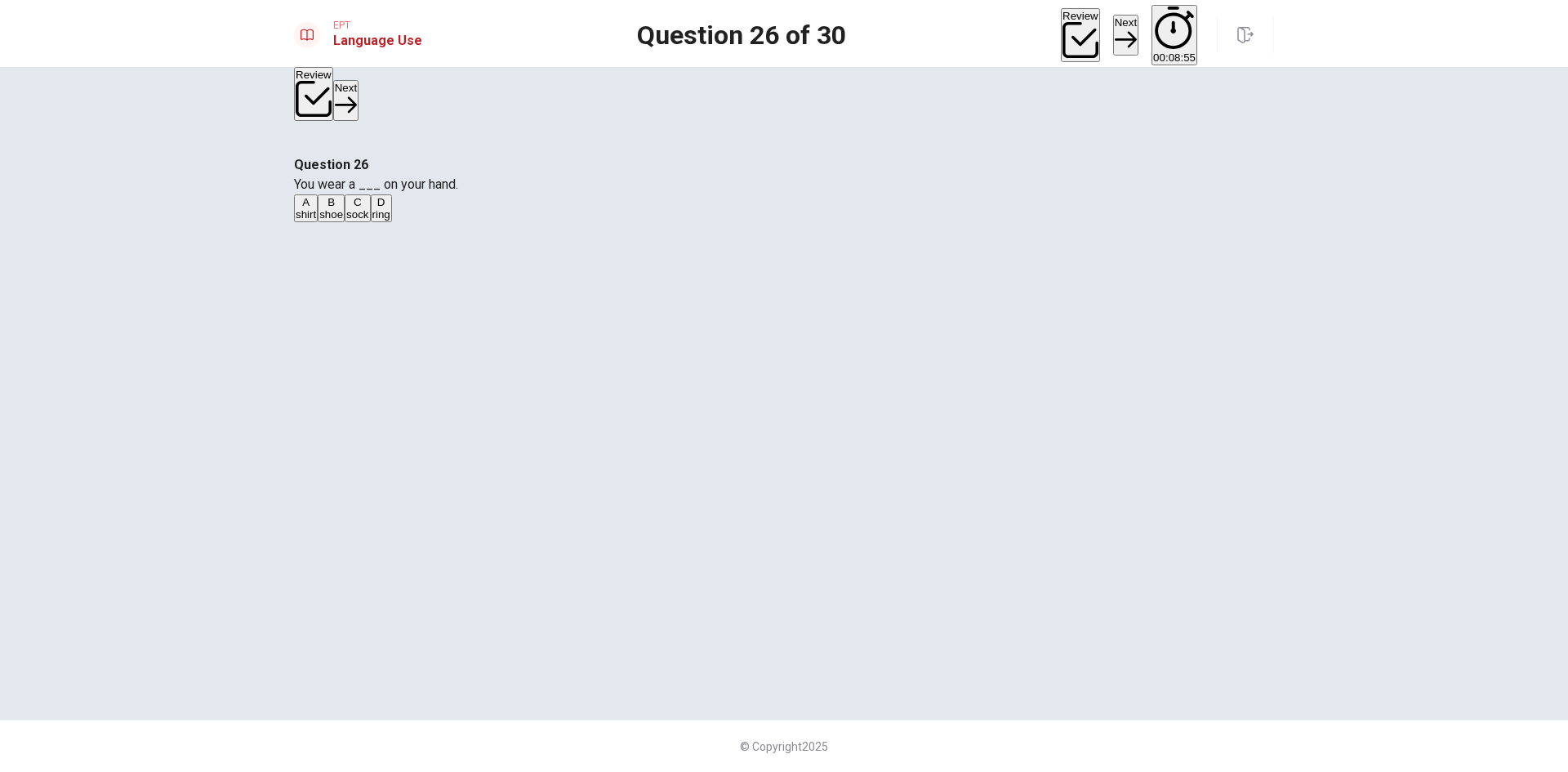
click at [1113, 21] on button "Next" at bounding box center [1125, 34] width 25 height 40
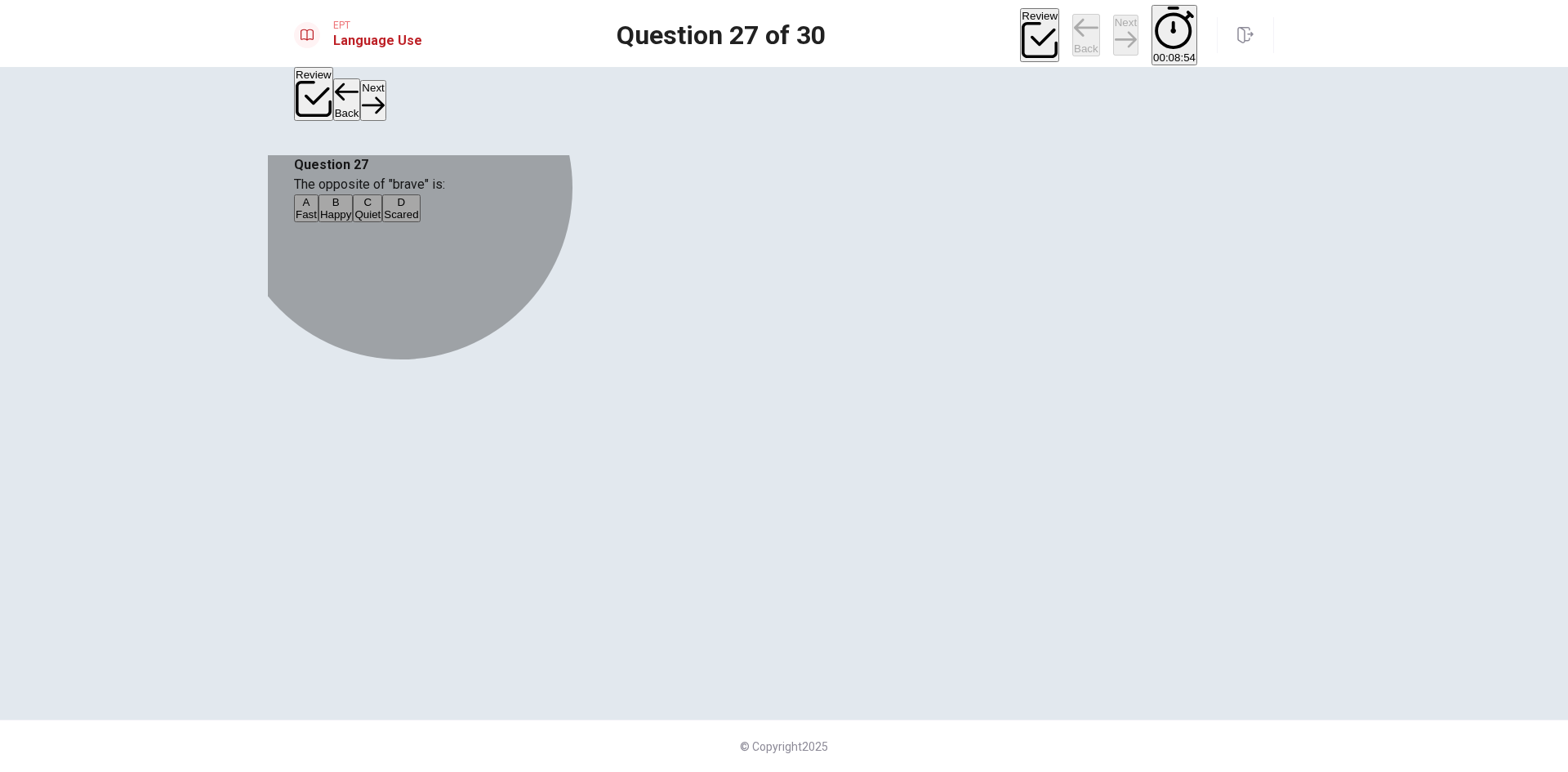
click at [353, 222] on button "B Happy" at bounding box center [337, 208] width 35 height 28
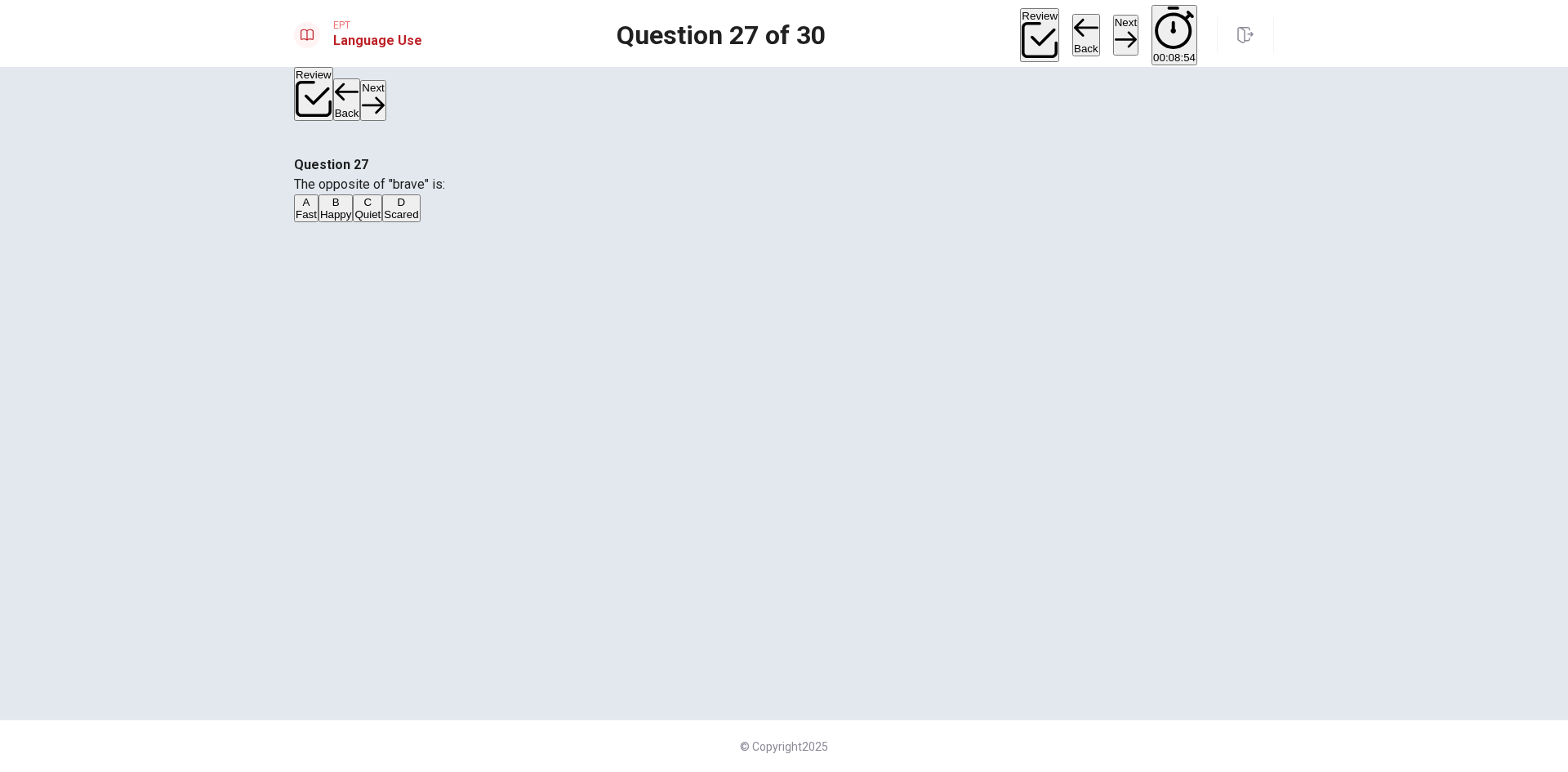
click at [1113, 30] on button "Next" at bounding box center [1125, 34] width 25 height 40
click at [315, 222] on button "A belt" at bounding box center [304, 208] width 21 height 28
click at [1113, 24] on button "Next" at bounding box center [1125, 34] width 25 height 40
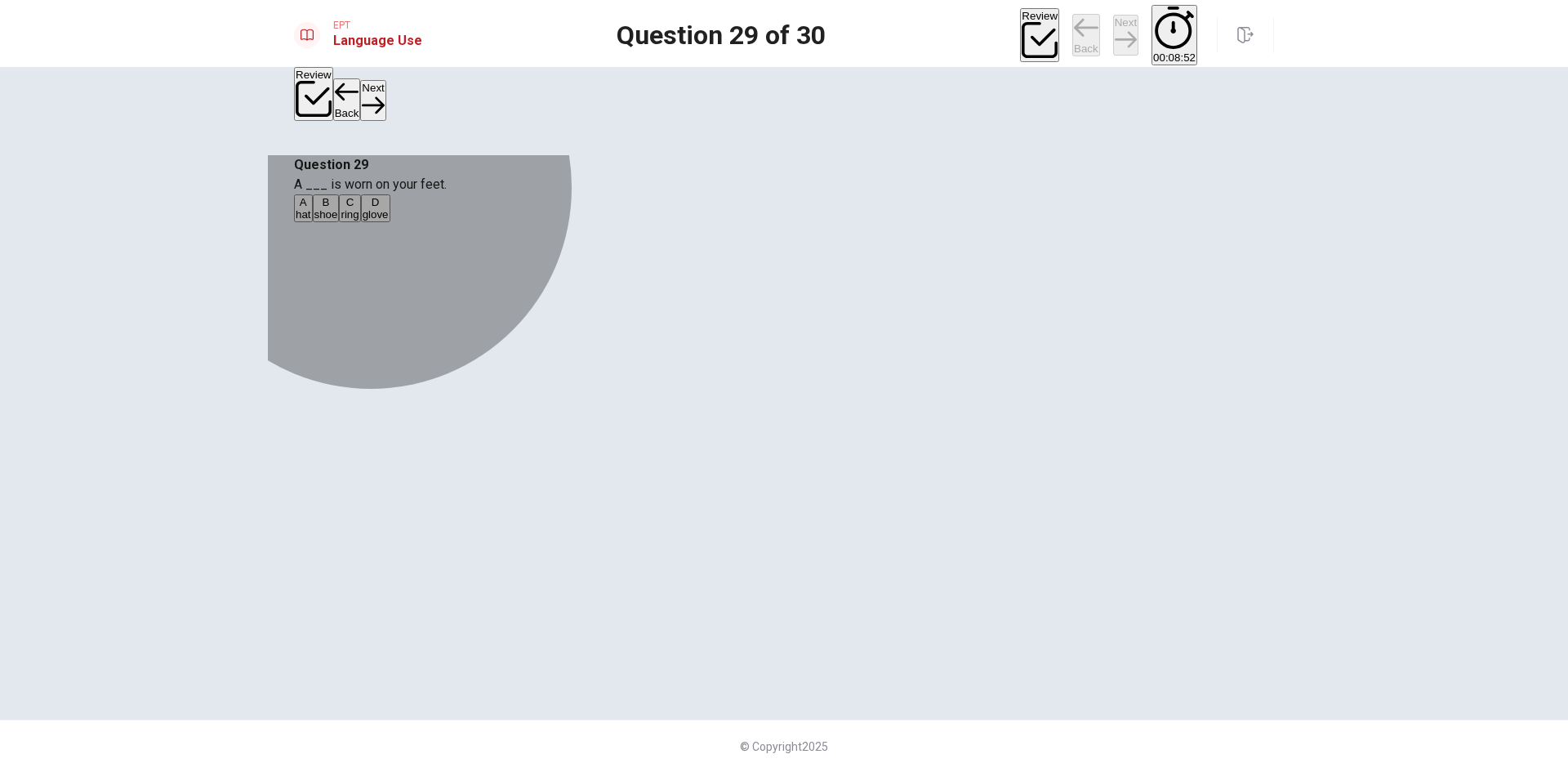
click at [360, 222] on button "C ring" at bounding box center [350, 208] width 21 height 28
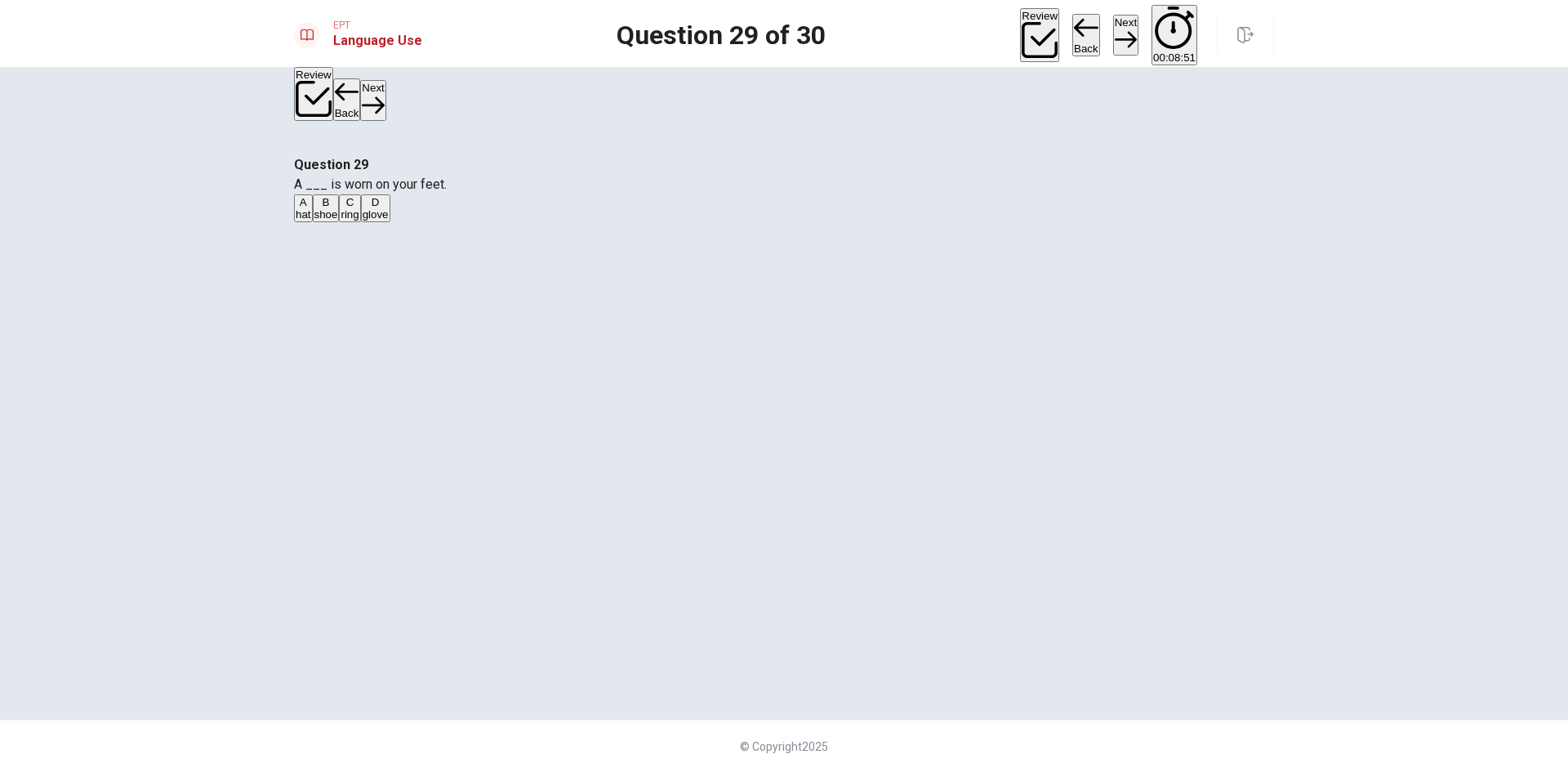
click at [1113, 40] on button "Next" at bounding box center [1125, 34] width 25 height 40
click at [833, 224] on div "A did B having C has D have" at bounding box center [783, 209] width 980 height 30
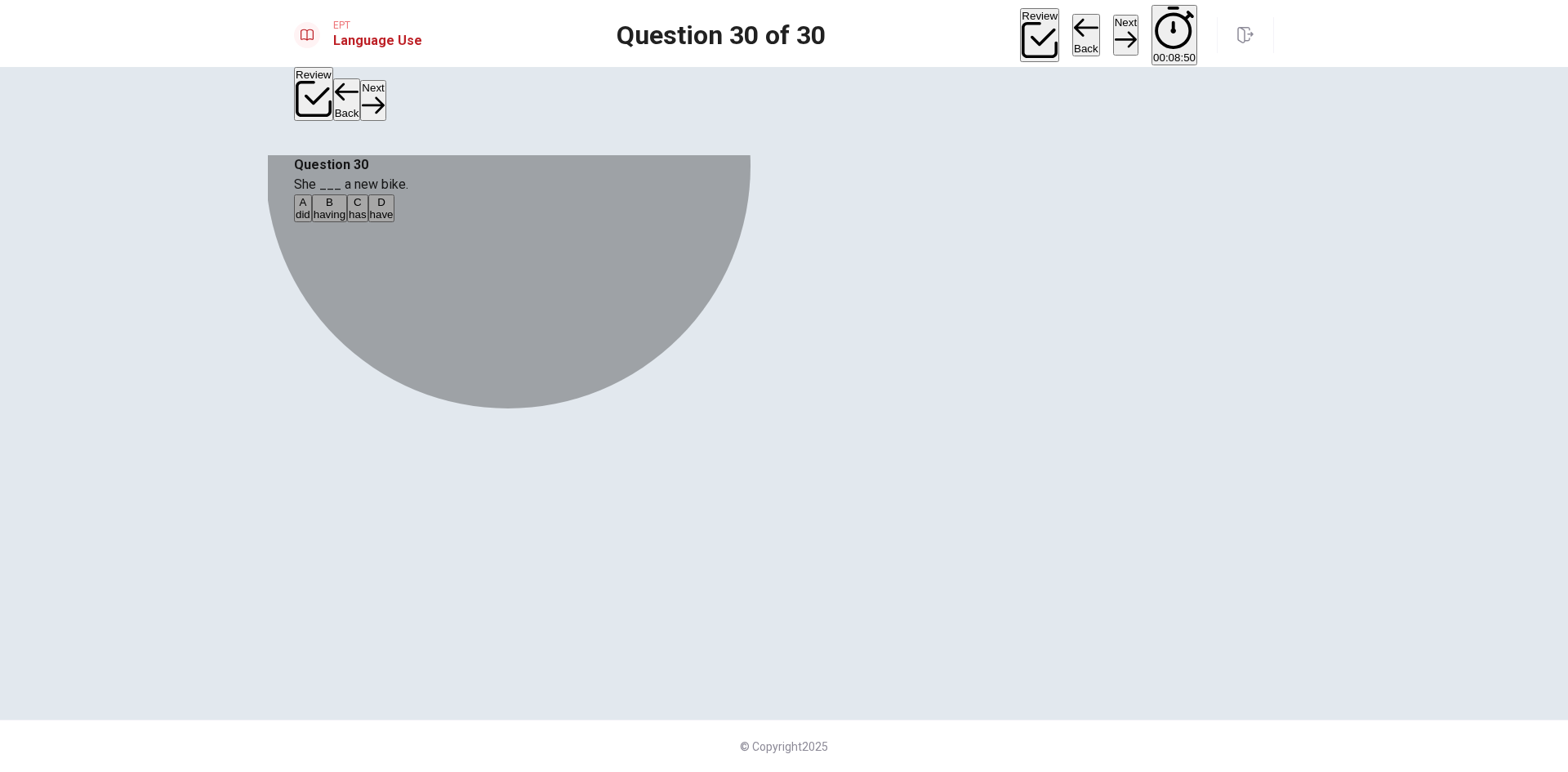
click at [312, 222] on button "A did" at bounding box center [302, 208] width 18 height 28
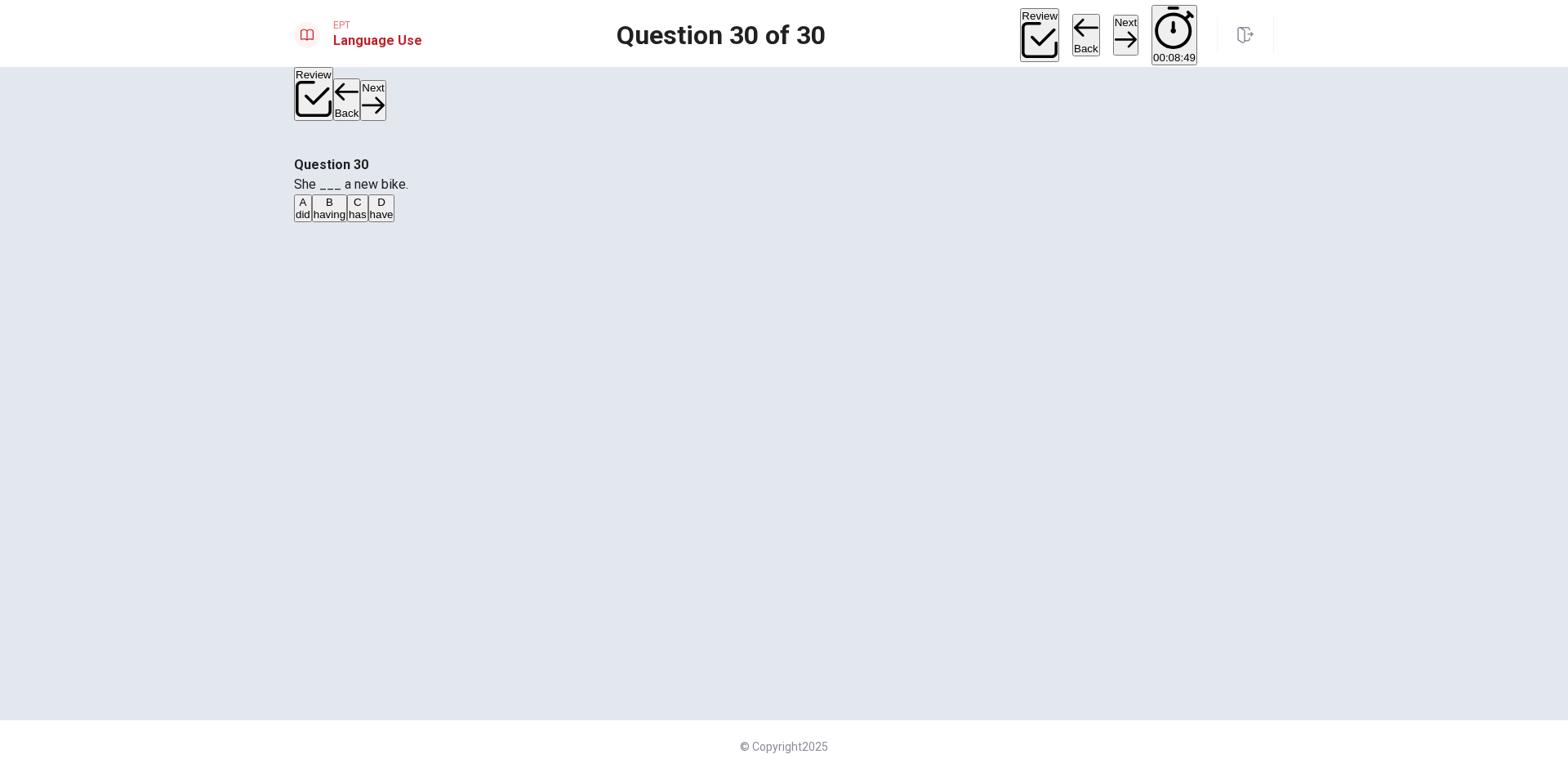
click at [1113, 20] on button "Next" at bounding box center [1125, 34] width 25 height 40
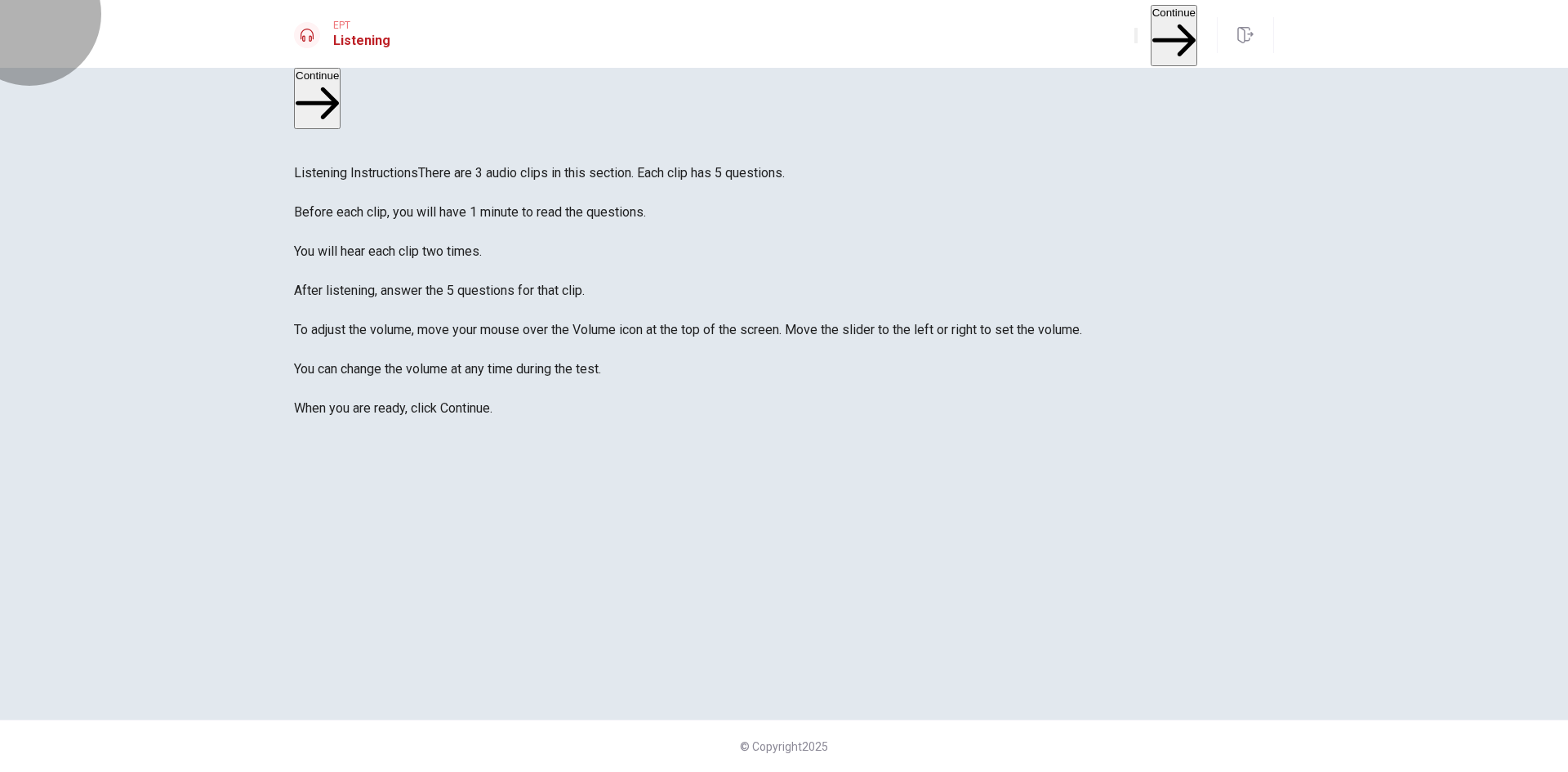
click at [1150, 25] on button "Continue" at bounding box center [1174, 35] width 47 height 62
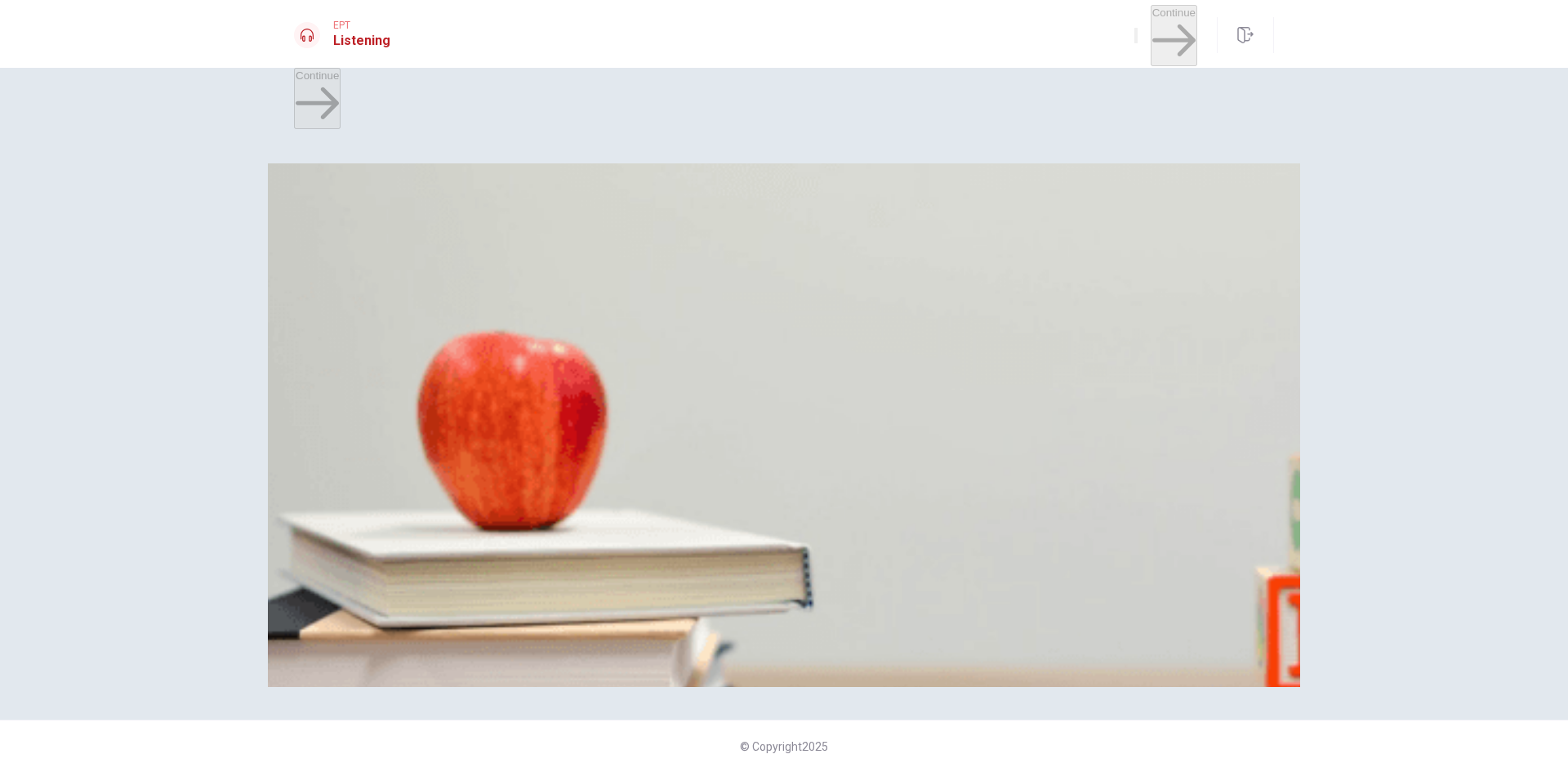
click at [853, 252] on div "A In 20 minutes B In 10 minutes C In 30 minutes D In 5 minutes" at bounding box center [783, 237] width 980 height 30
click at [432, 250] on button "B In 10 minutes" at bounding box center [397, 236] width 69 height 28
click at [381, 317] on span "He says "Thanks"" at bounding box center [338, 310] width 86 height 12
click at [425, 387] on button "B At a ticket machine" at bounding box center [377, 373] width 95 height 28
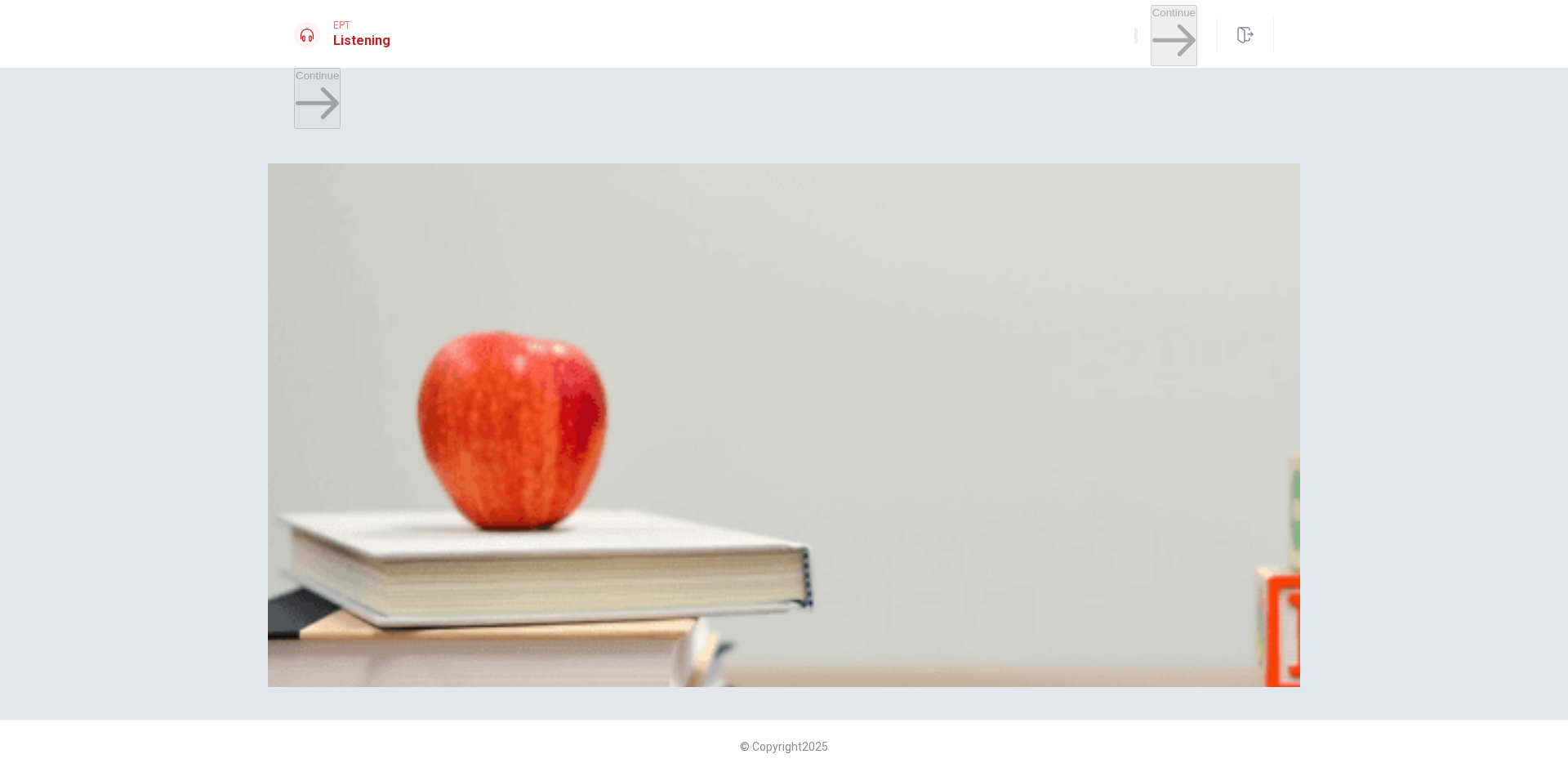
click at [642, 454] on span "[GEOGRAPHIC_DATA]" at bounding box center [586, 448] width 114 height 12
click at [417, 497] on button "B At a library" at bounding box center [389, 511] width 56 height 28
click at [1154, 27] on button "Continue" at bounding box center [1174, 35] width 47 height 62
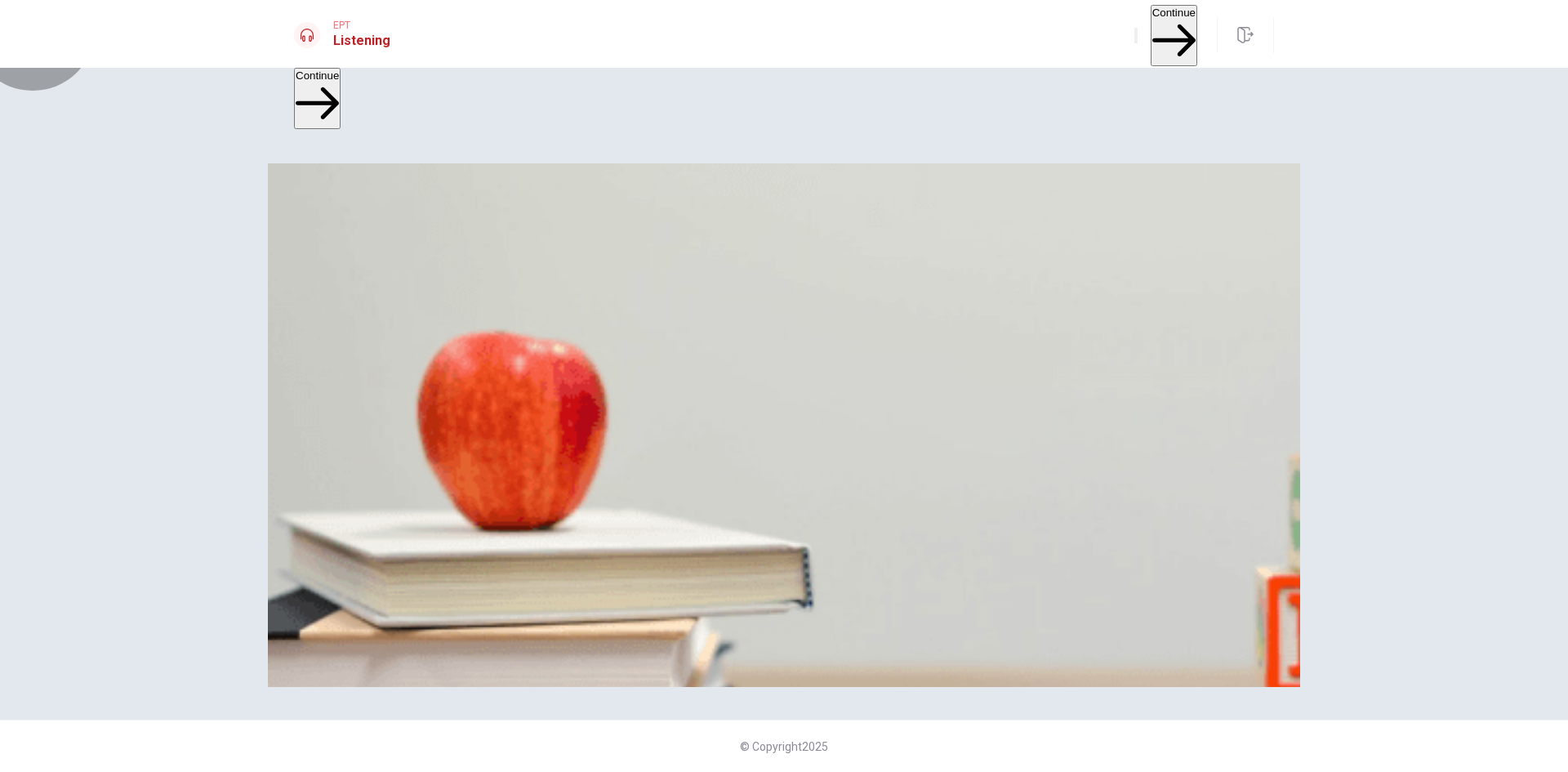
type input "3"
click at [369, 250] on button "B Science" at bounding box center [348, 236] width 42 height 28
click at [406, 317] on span "Borrow a science book" at bounding box center [351, 310] width 110 height 12
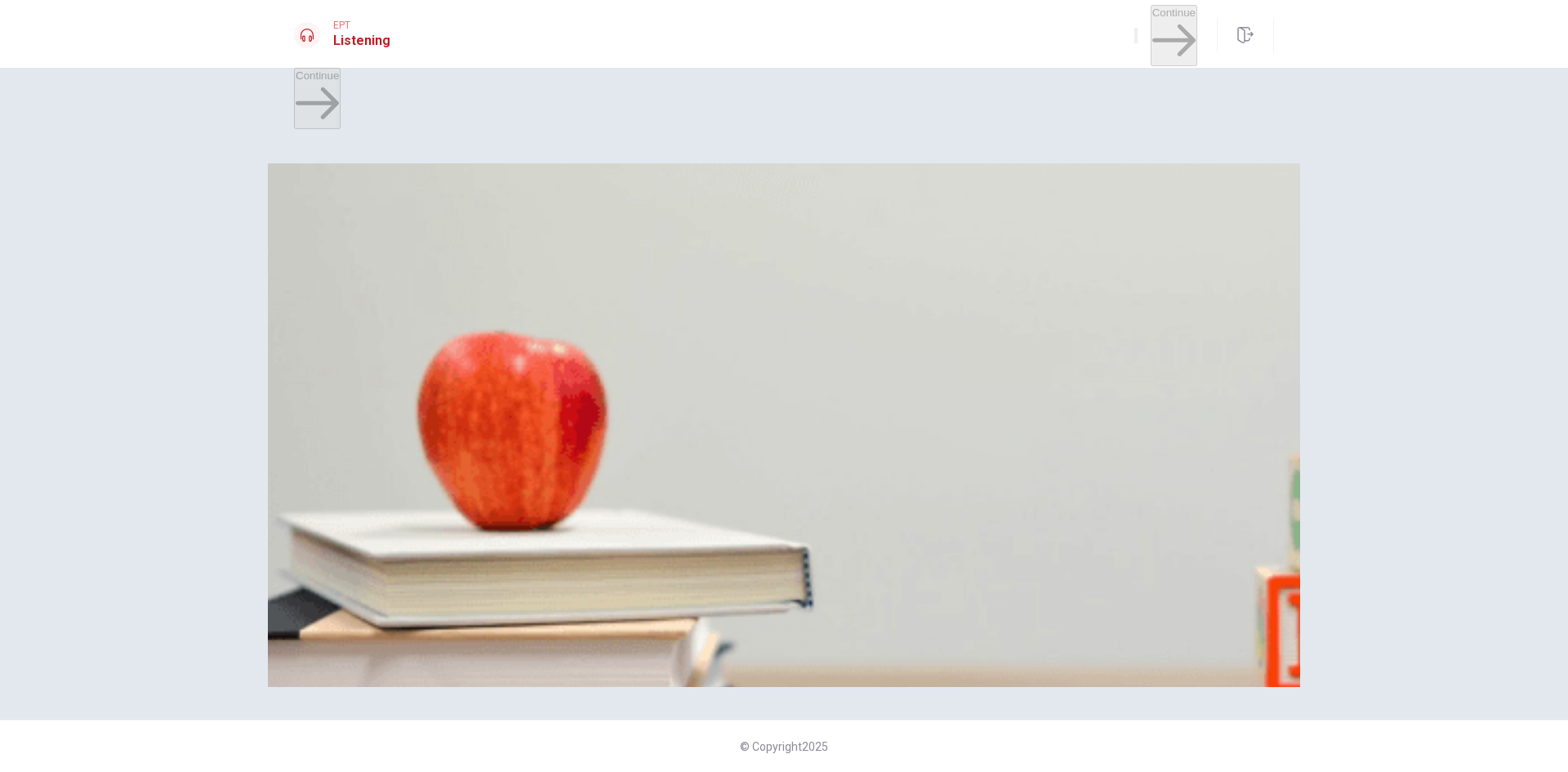
click at [682, 372] on button "C Ancient [GEOGRAPHIC_DATA]" at bounding box center [604, 373] width 156 height 28
click at [615, 428] on button "D At the front desk" at bounding box center [573, 442] width 82 height 28
click at [350, 497] on button "A At a library" at bounding box center [322, 511] width 56 height 28
click at [1169, 23] on button "Continue" at bounding box center [1174, 35] width 47 height 62
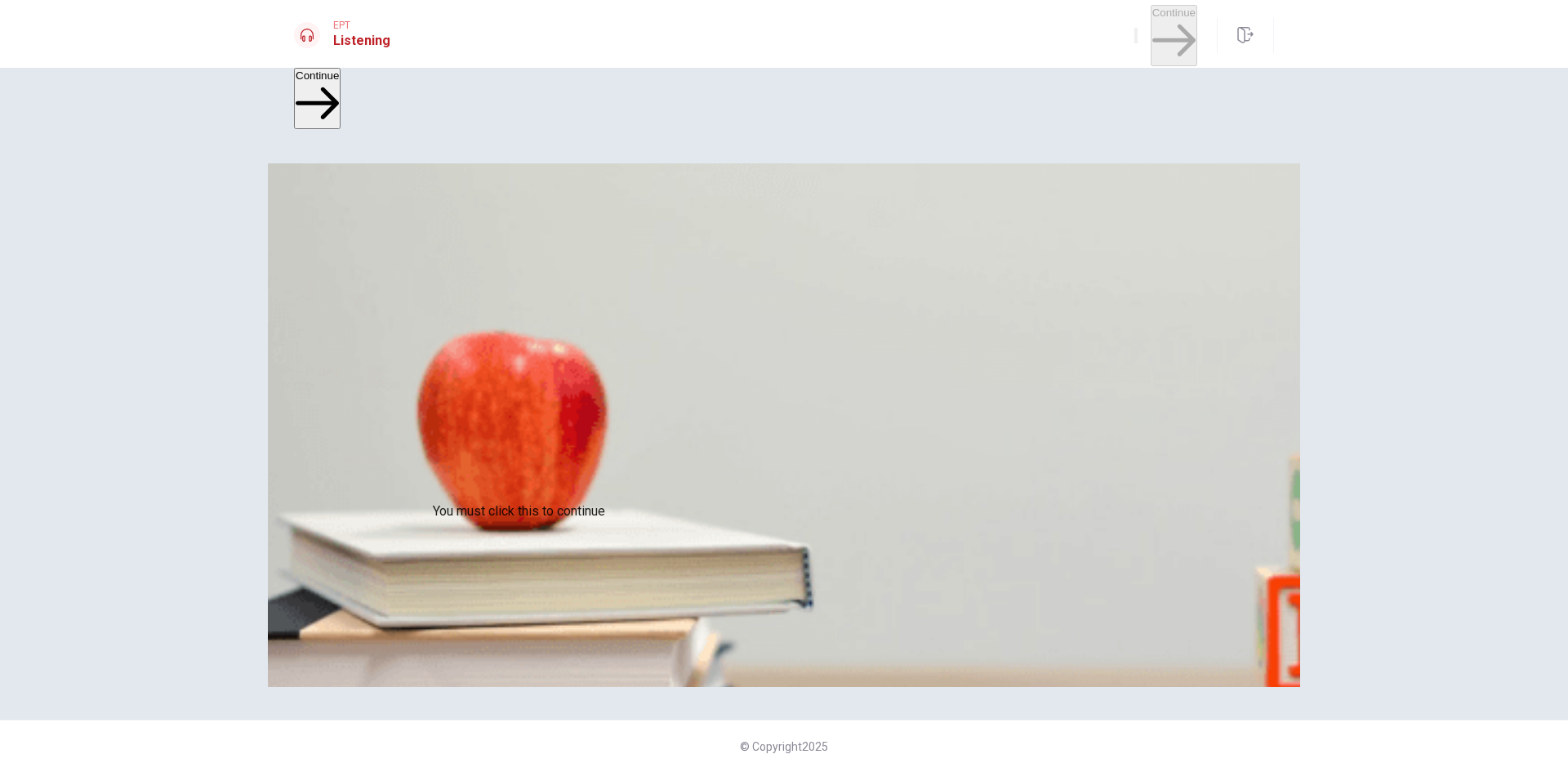
type input "9"
click at [410, 250] on button "B Every month" at bounding box center [378, 236] width 64 height 28
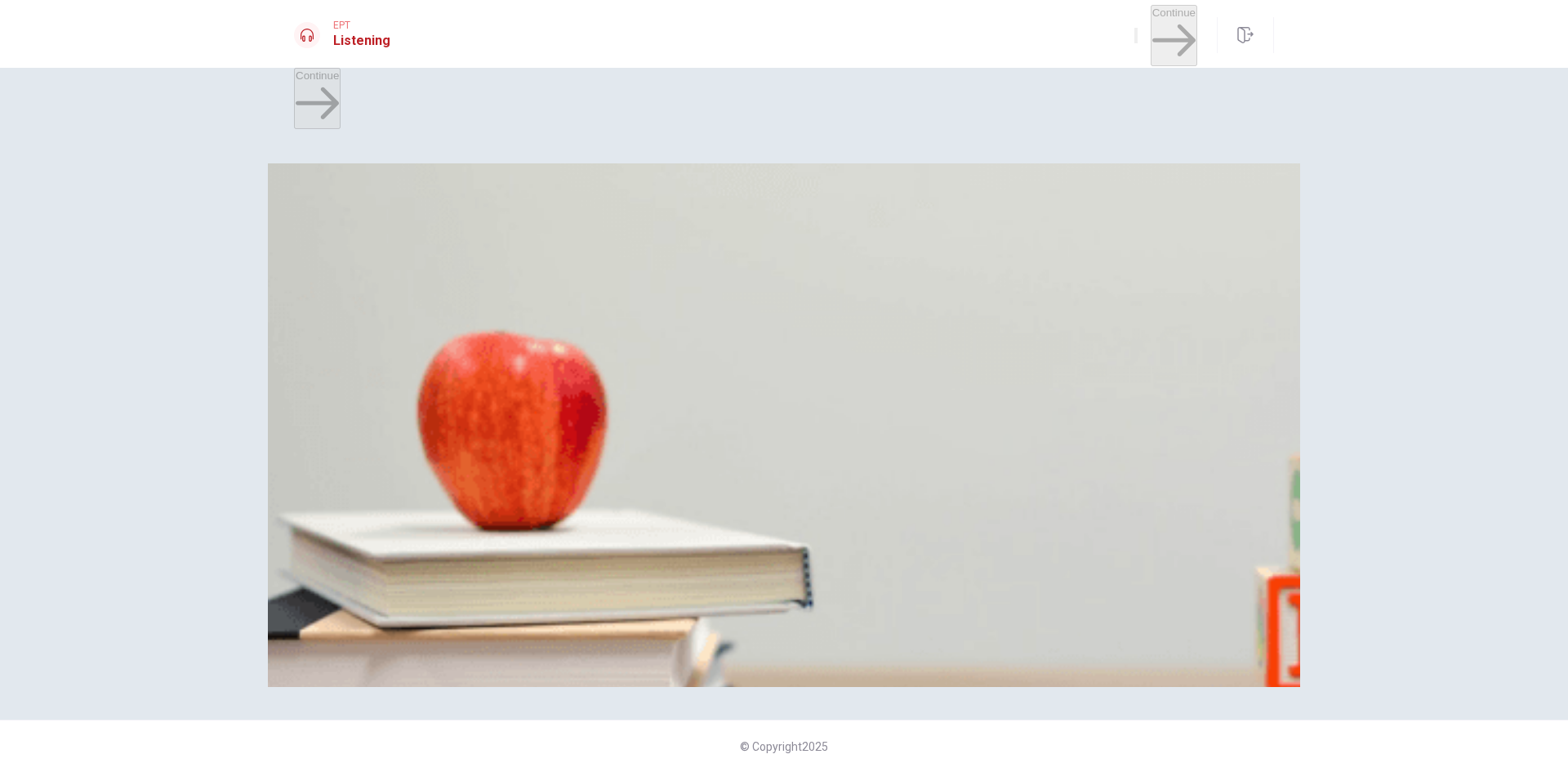
scroll to position [408, 0]
click at [515, 317] on span "It’s crowded" at bounding box center [486, 310] width 58 height 12
click at [369, 387] on button "A He prefers rain" at bounding box center [331, 373] width 76 height 28
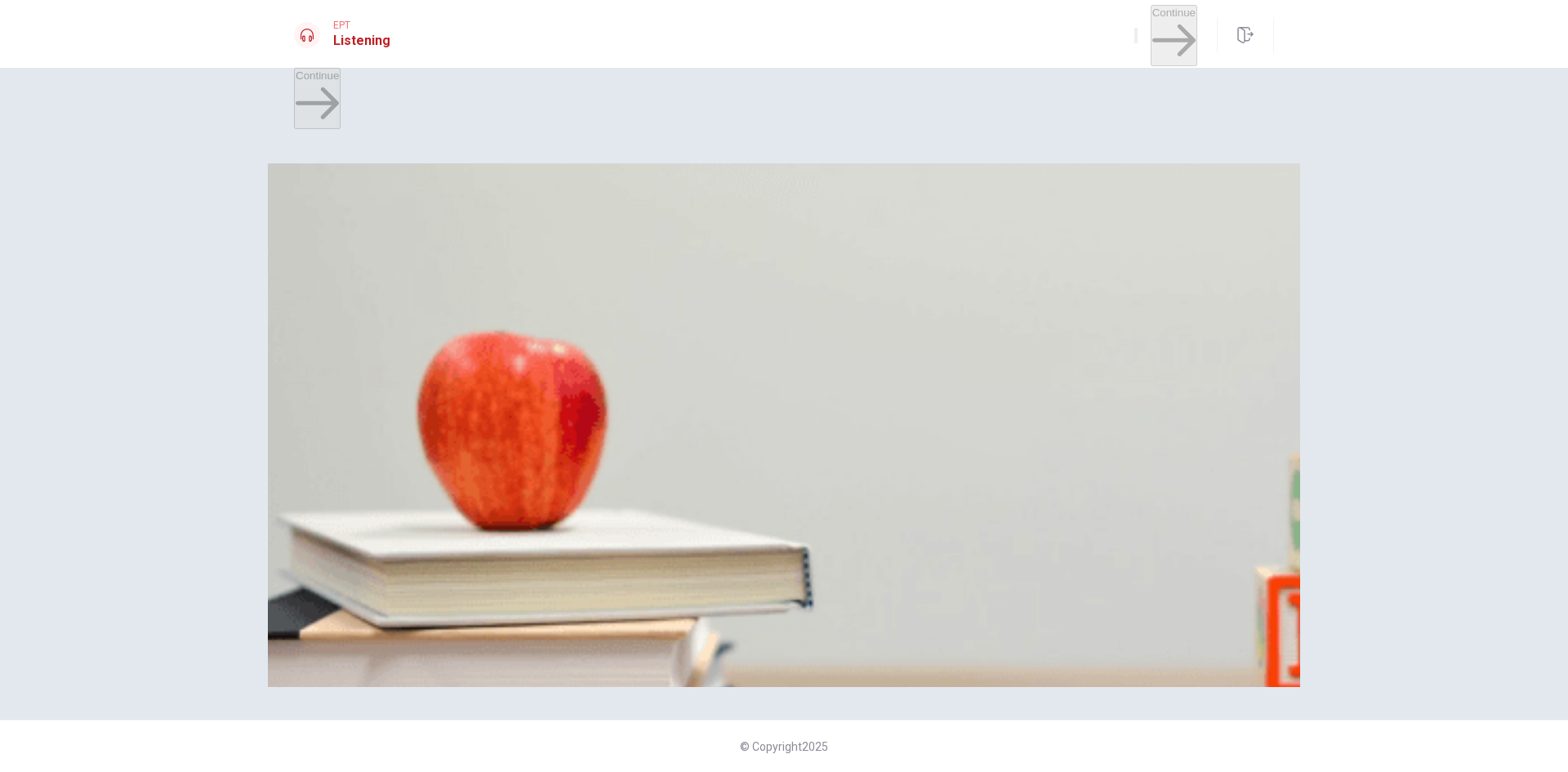
click at [410, 428] on button "B Walking" at bounding box center [389, 442] width 42 height 28
click at [354, 497] on button "A At the office" at bounding box center [323, 511] width 61 height 28
click at [1150, 30] on button "Continue" at bounding box center [1174, 35] width 47 height 62
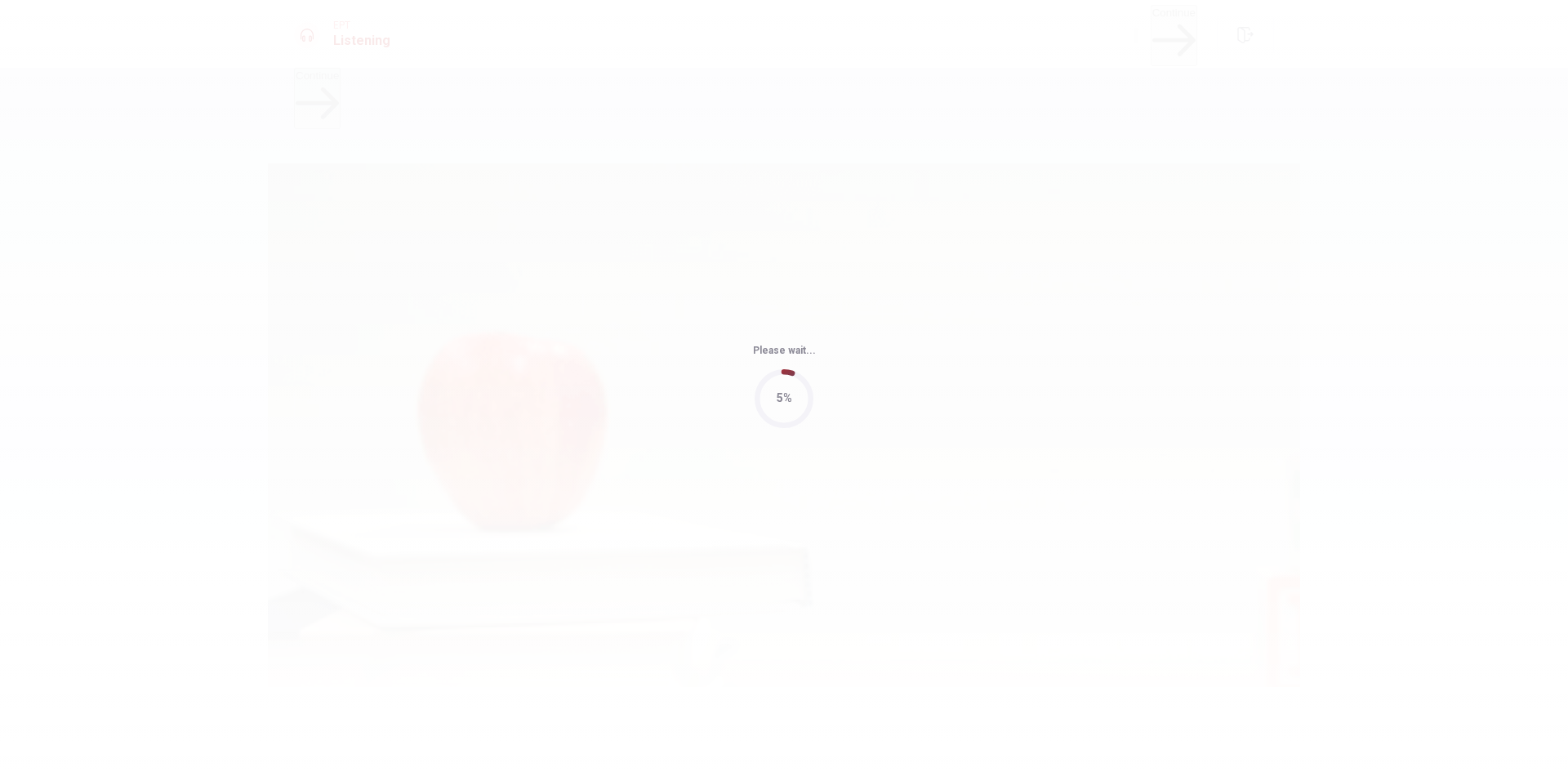
type input "27"
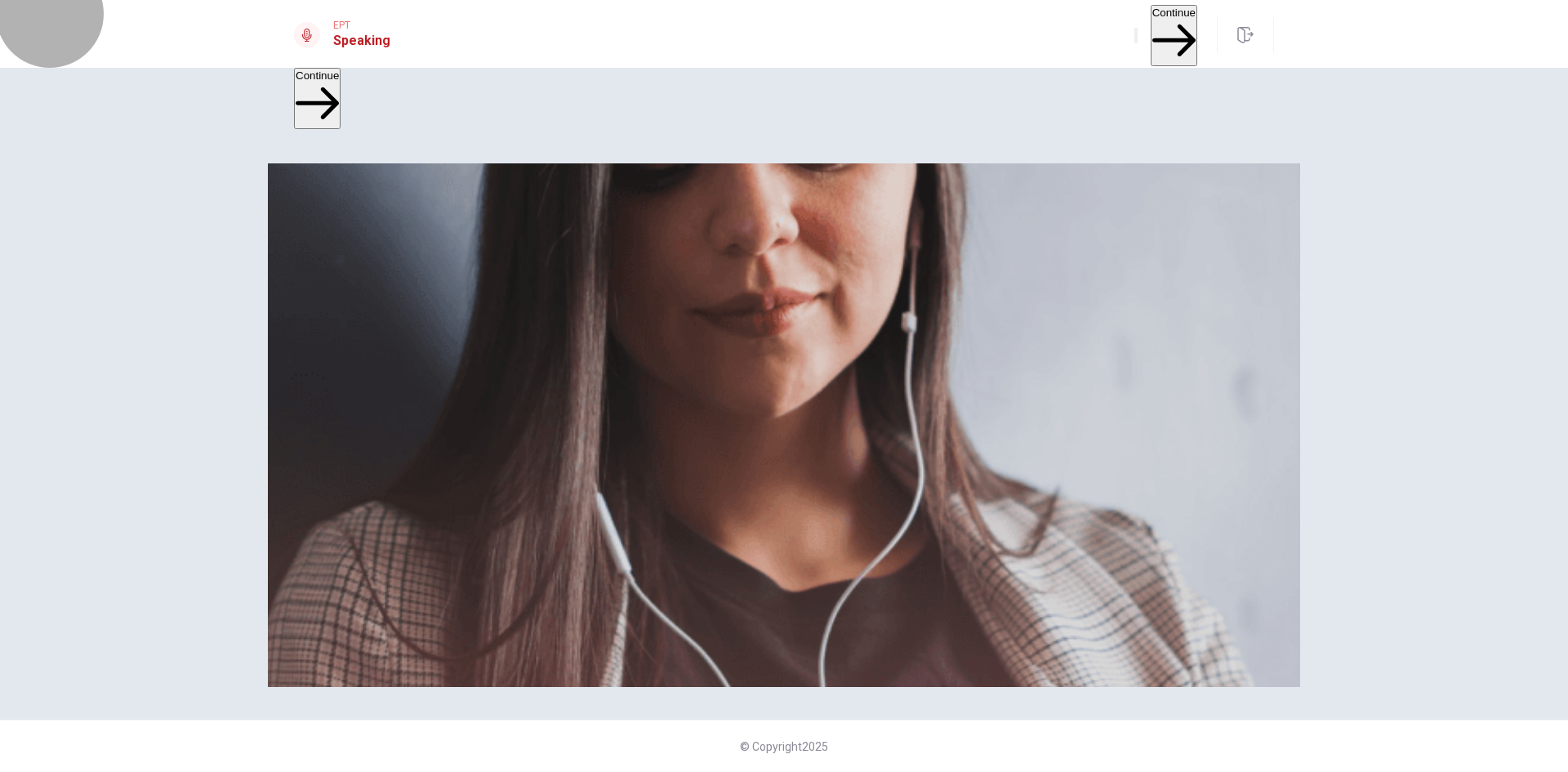
click at [1150, 25] on button "Continue" at bounding box center [1174, 35] width 47 height 62
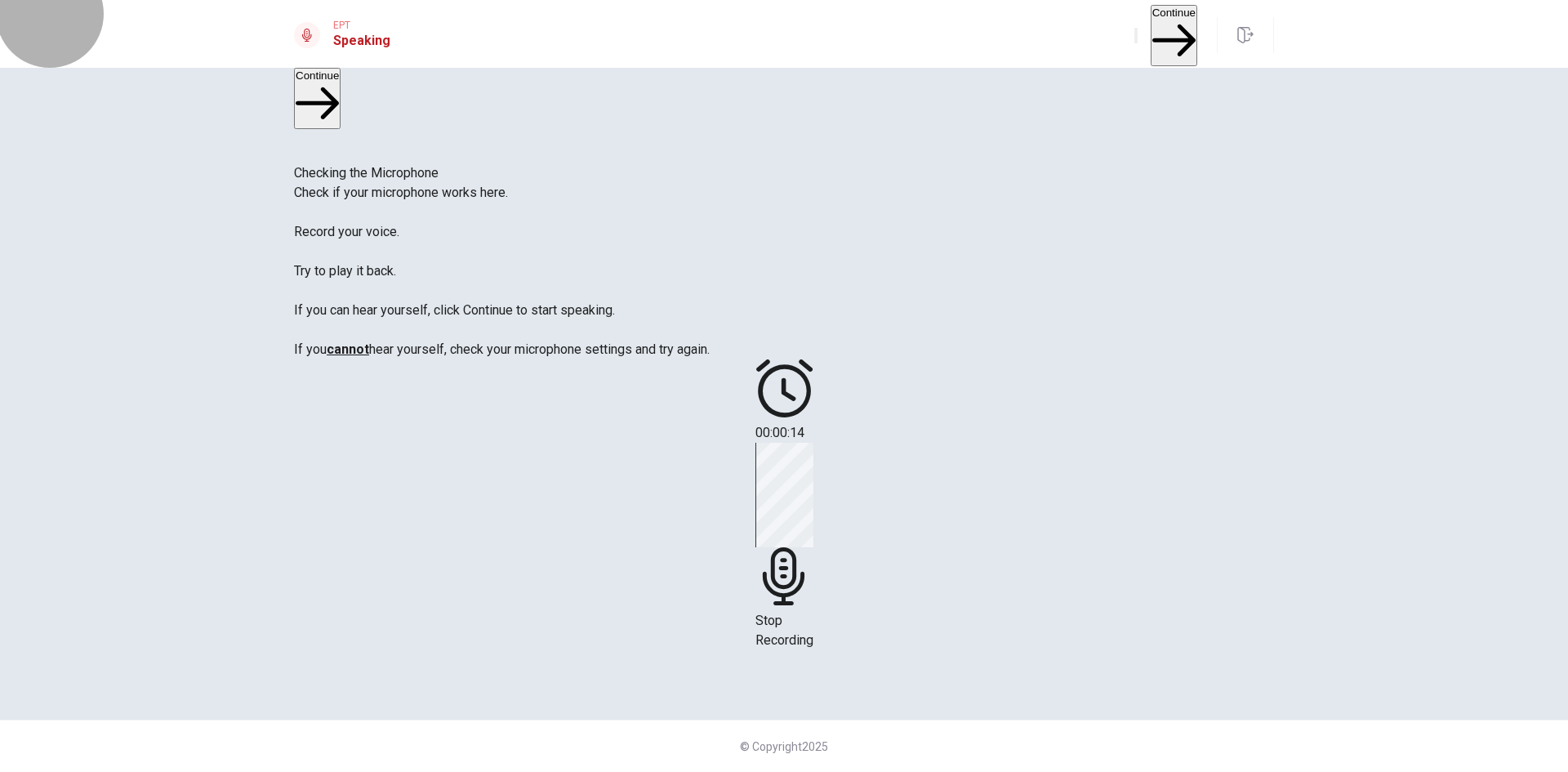
click at [1150, 25] on button "Continue" at bounding box center [1174, 35] width 47 height 62
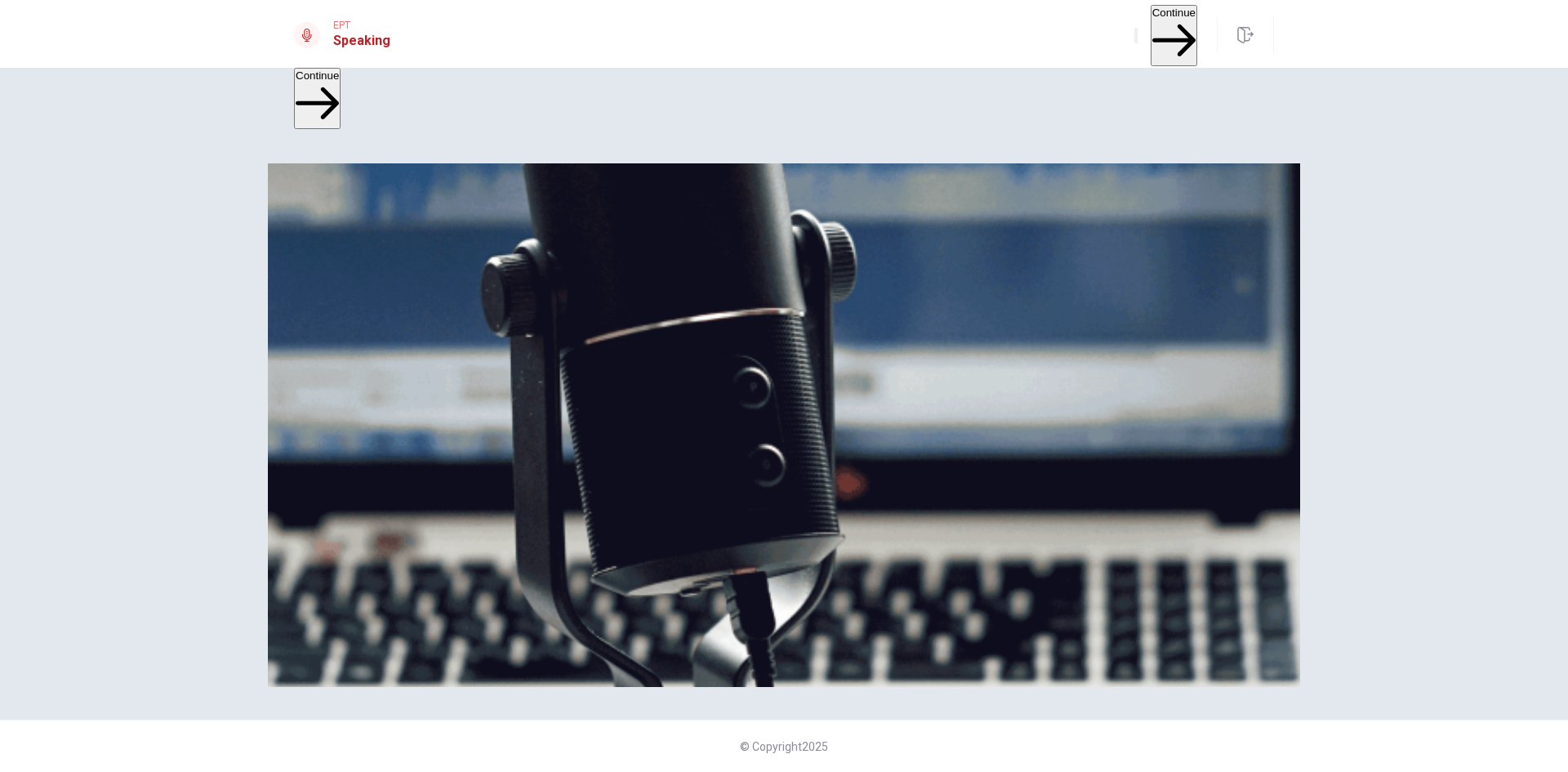
click at [1150, 25] on button "Continue" at bounding box center [1174, 35] width 47 height 62
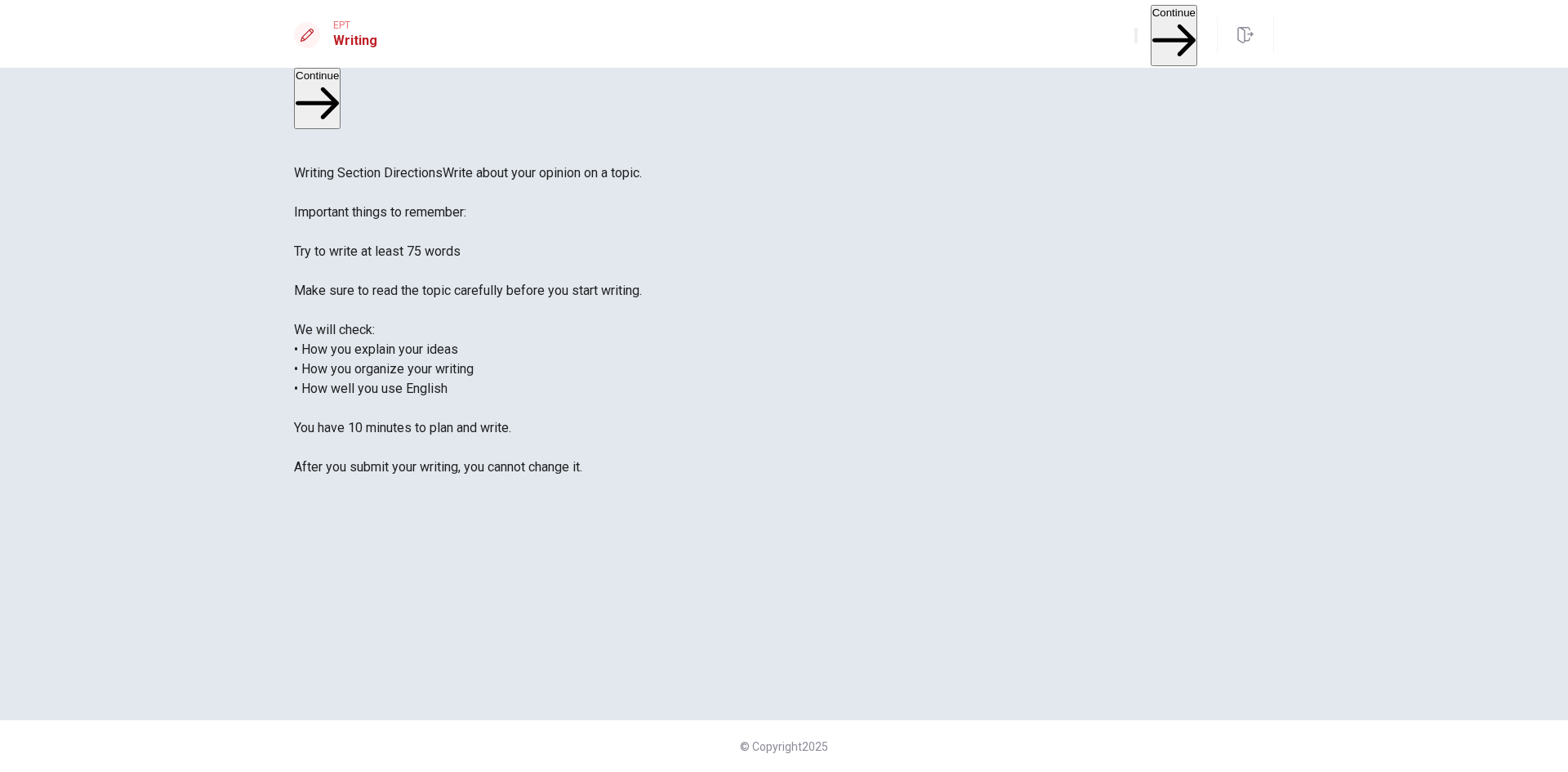
click at [1162, 14] on button "Continue" at bounding box center [1174, 35] width 47 height 62
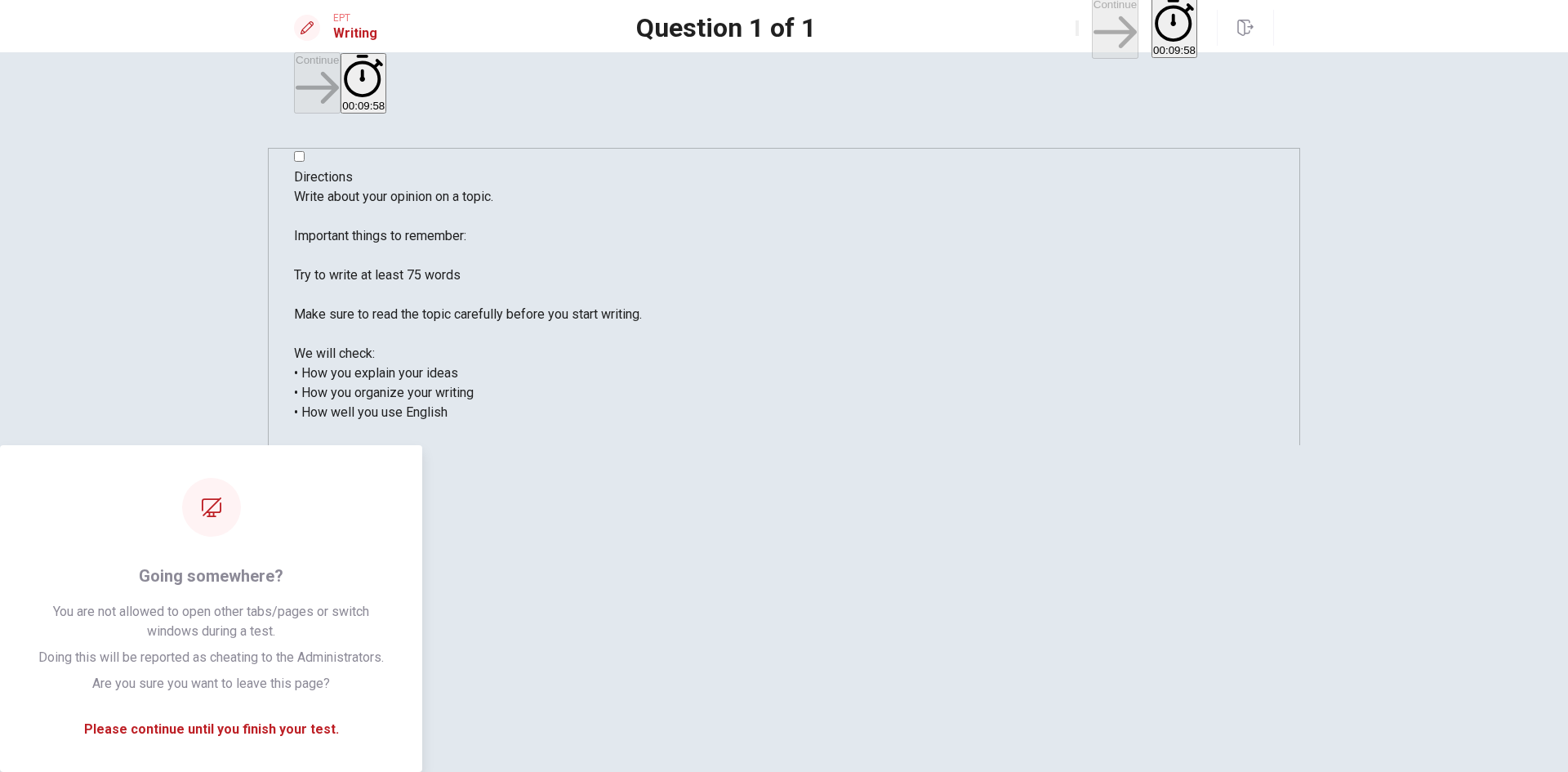
type textarea "test qa"
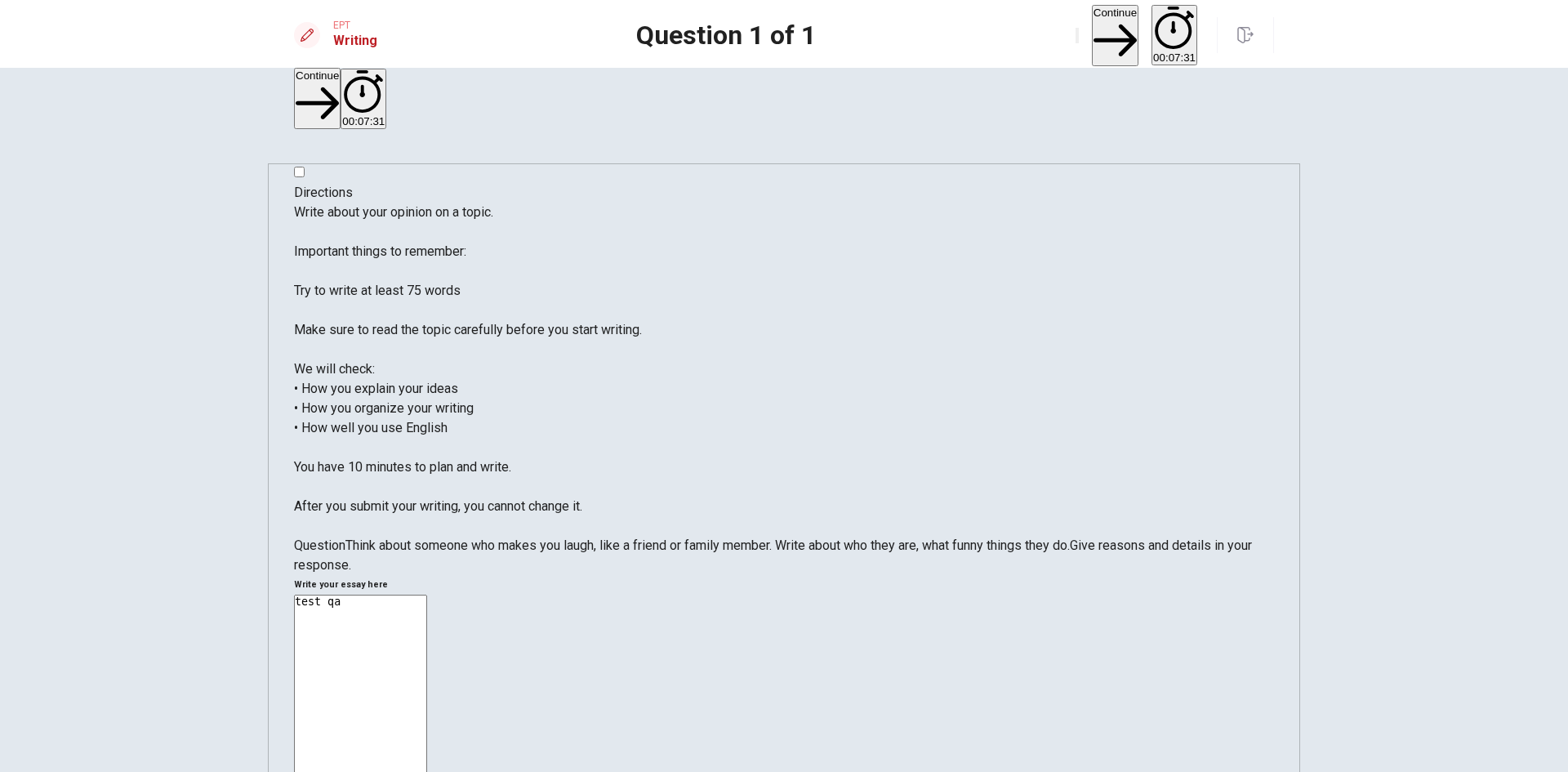
click at [1092, 18] on button "Continue" at bounding box center [1115, 35] width 47 height 62
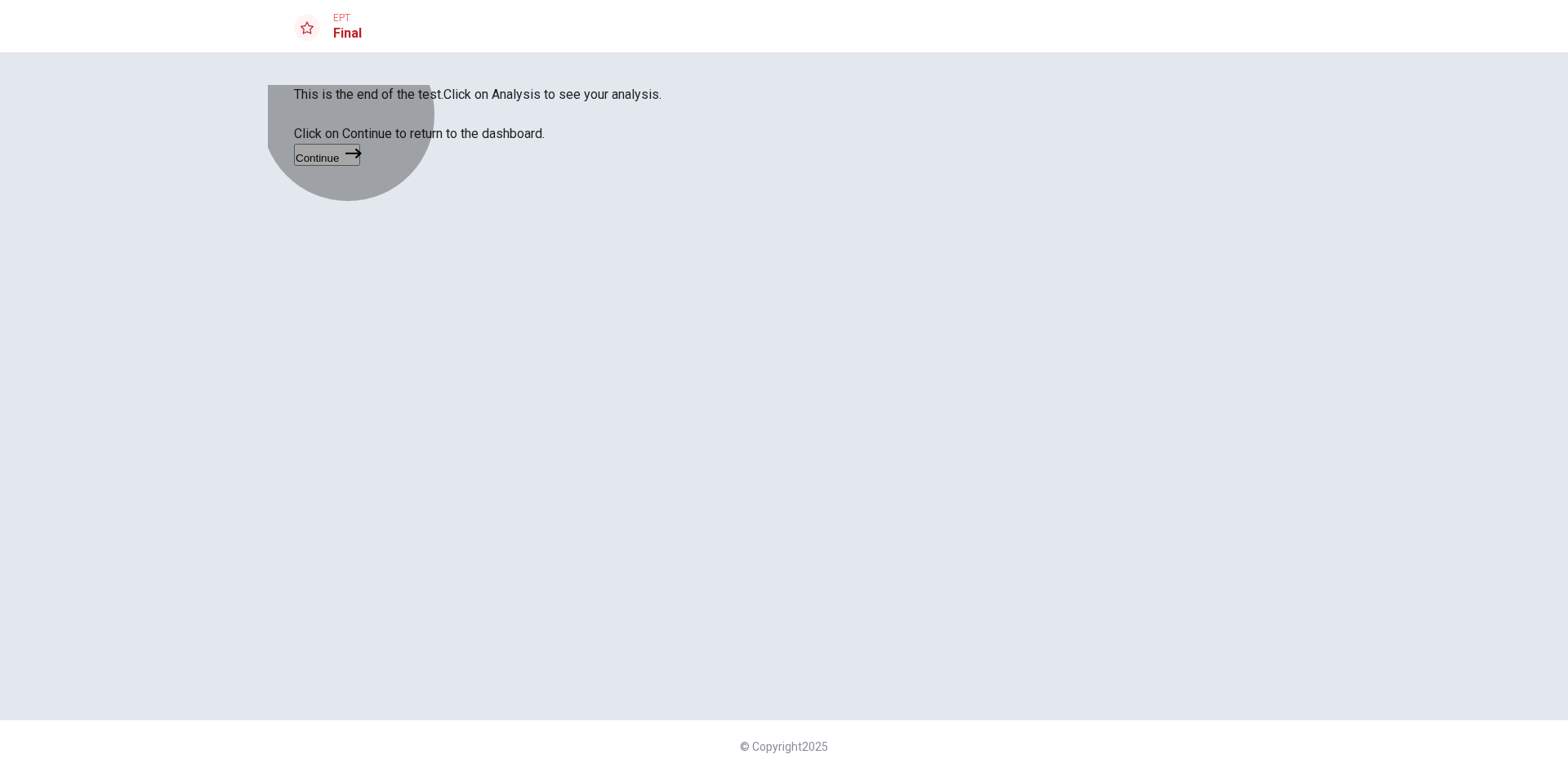
click at [360, 166] on button "Continue" at bounding box center [326, 155] width 66 height 22
